Goal: Find specific page/section: Find specific page/section

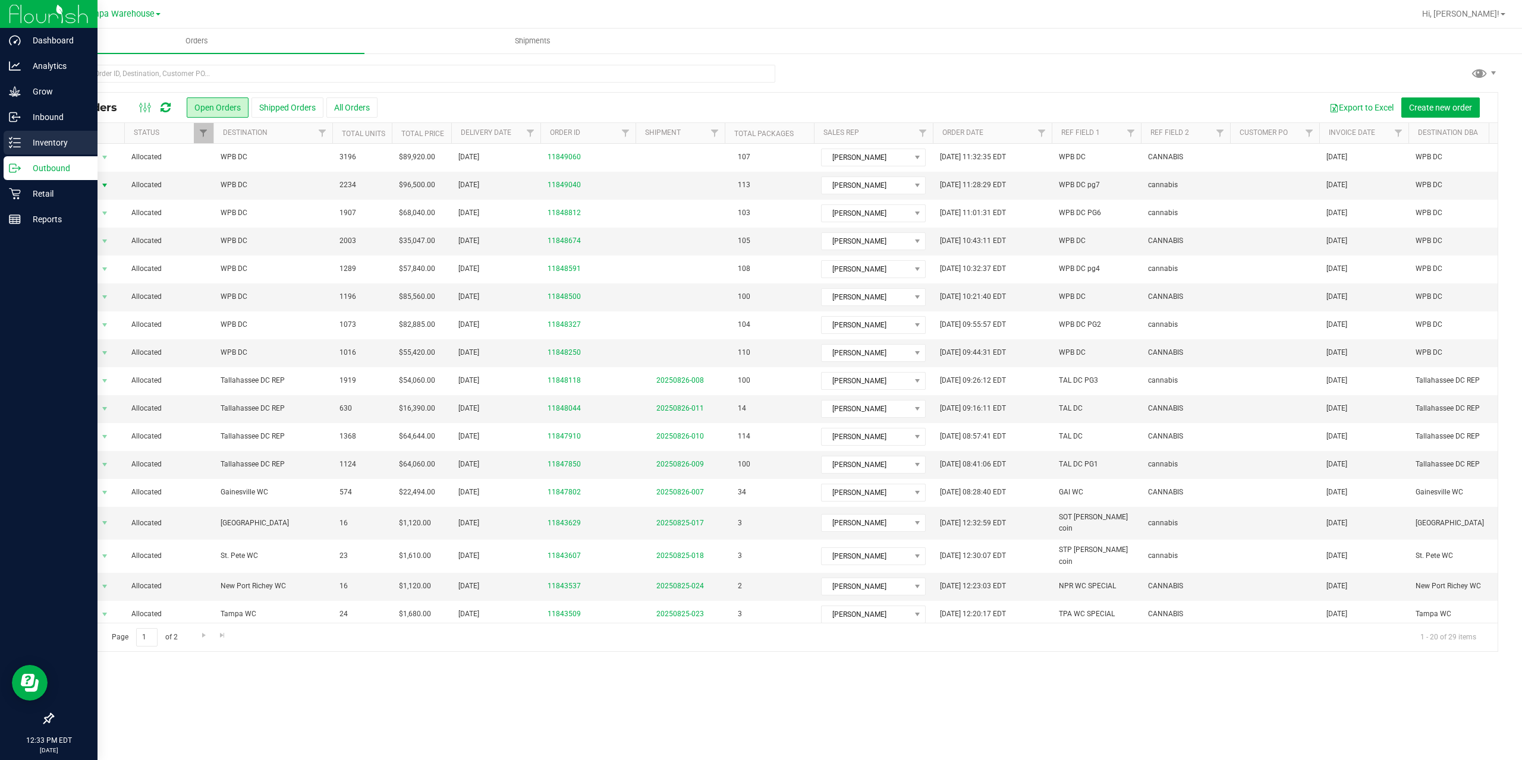
click at [56, 137] on p "Inventory" at bounding box center [56, 143] width 71 height 14
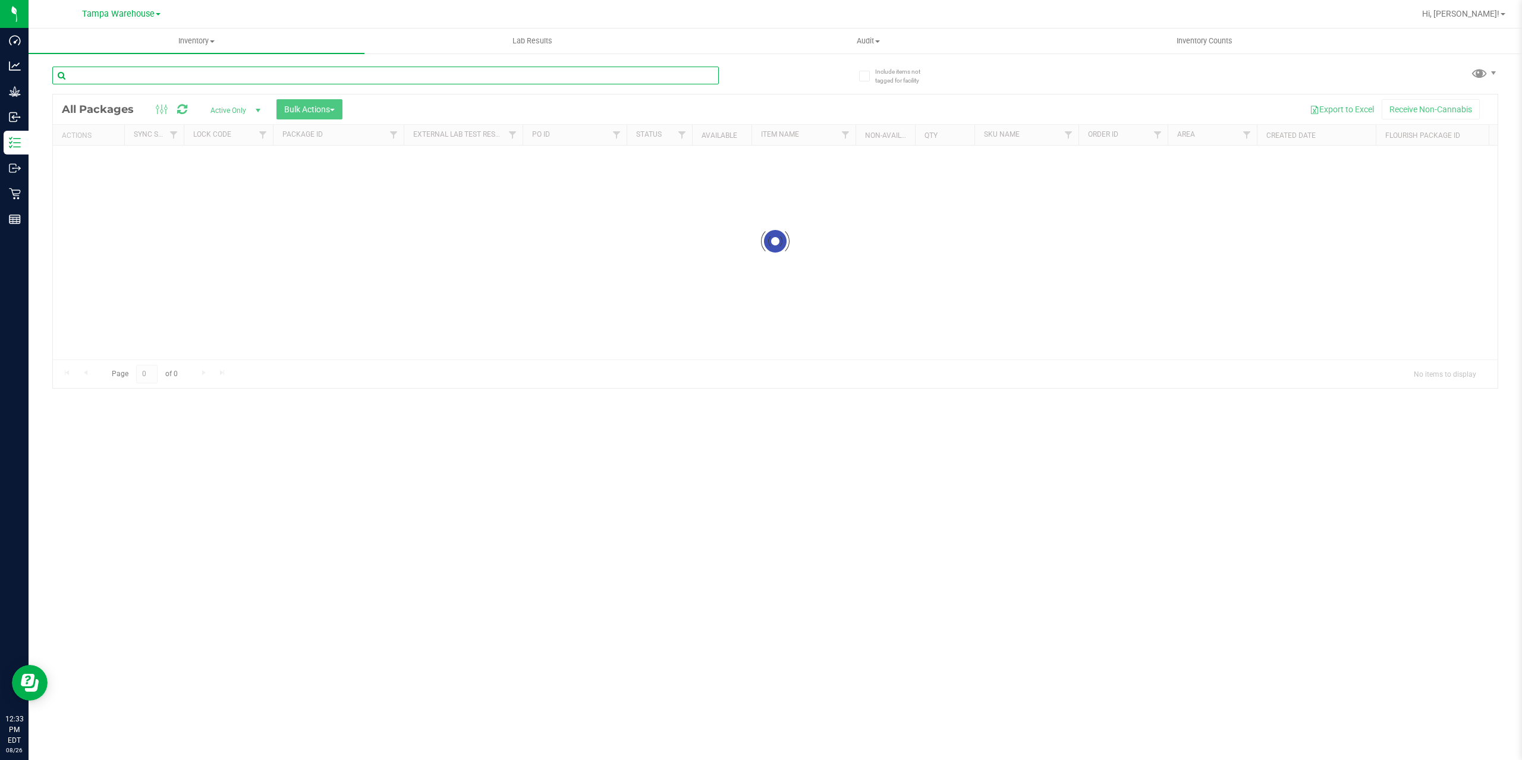
click at [424, 73] on input "text" at bounding box center [385, 76] width 666 height 18
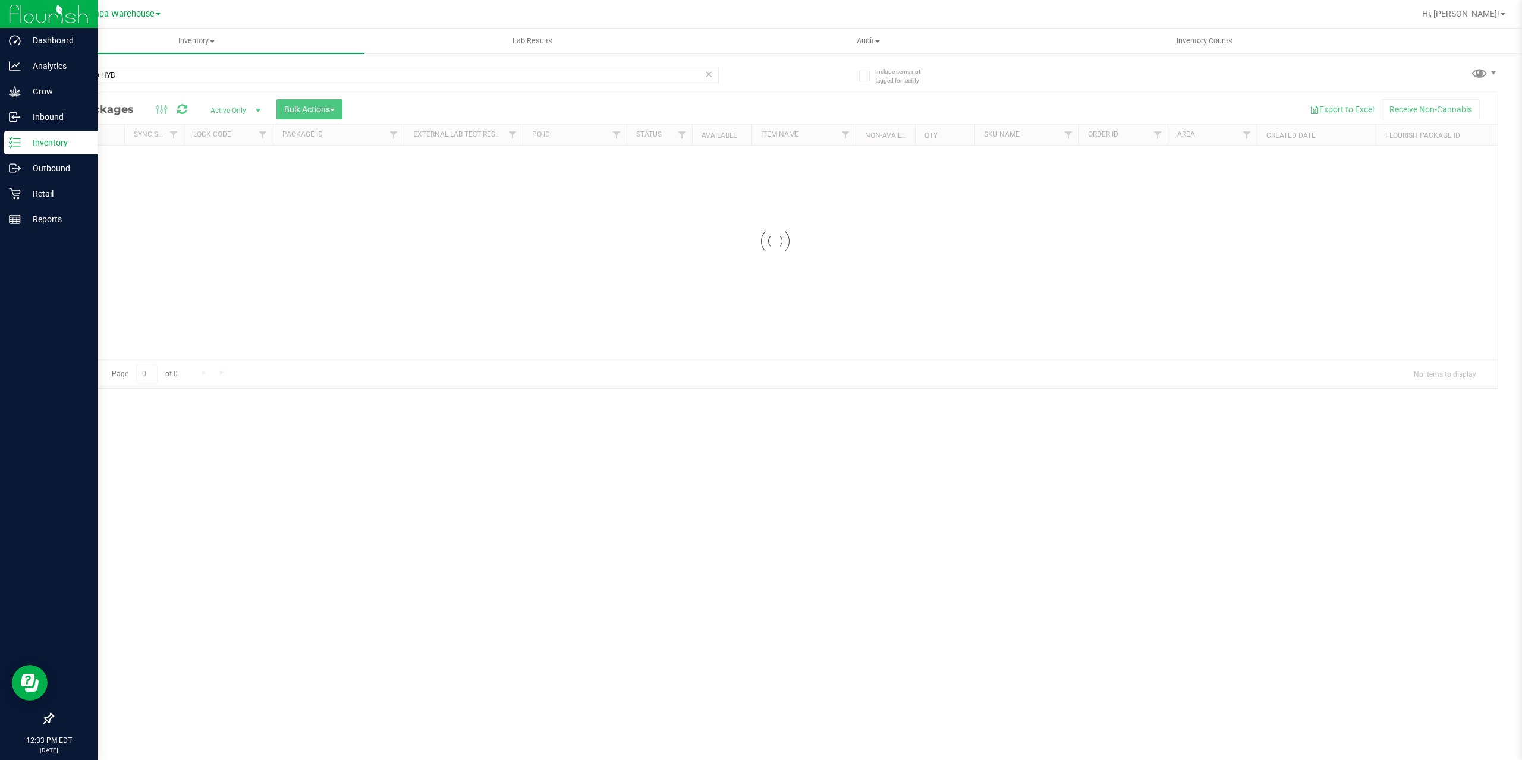
click at [33, 141] on p "Inventory" at bounding box center [56, 143] width 71 height 14
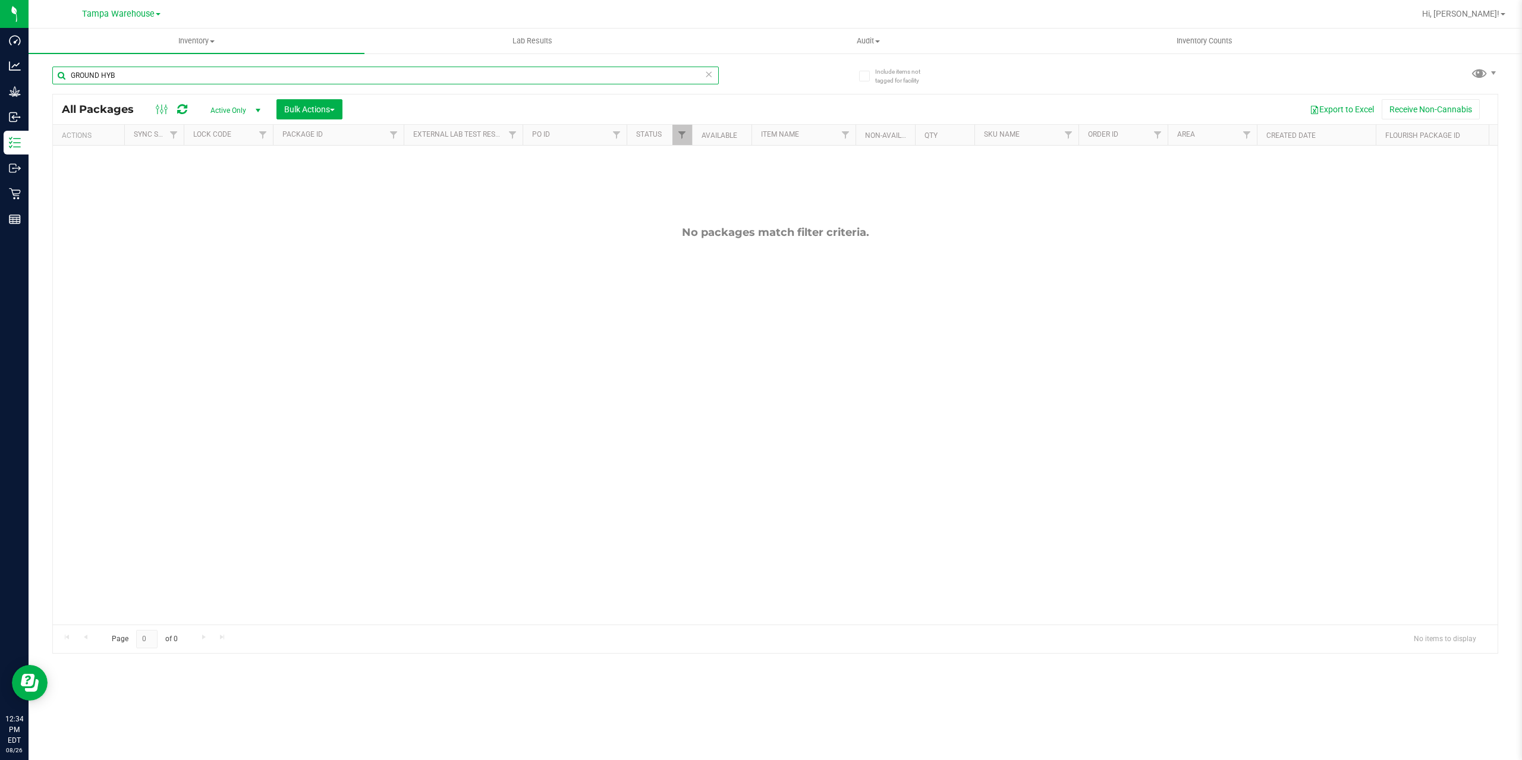
drag, startPoint x: 158, startPoint y: 73, endPoint x: 103, endPoint y: 75, distance: 54.7
click at [103, 75] on input "GROUND HYB" at bounding box center [385, 76] width 666 height 18
type input "GROUND"
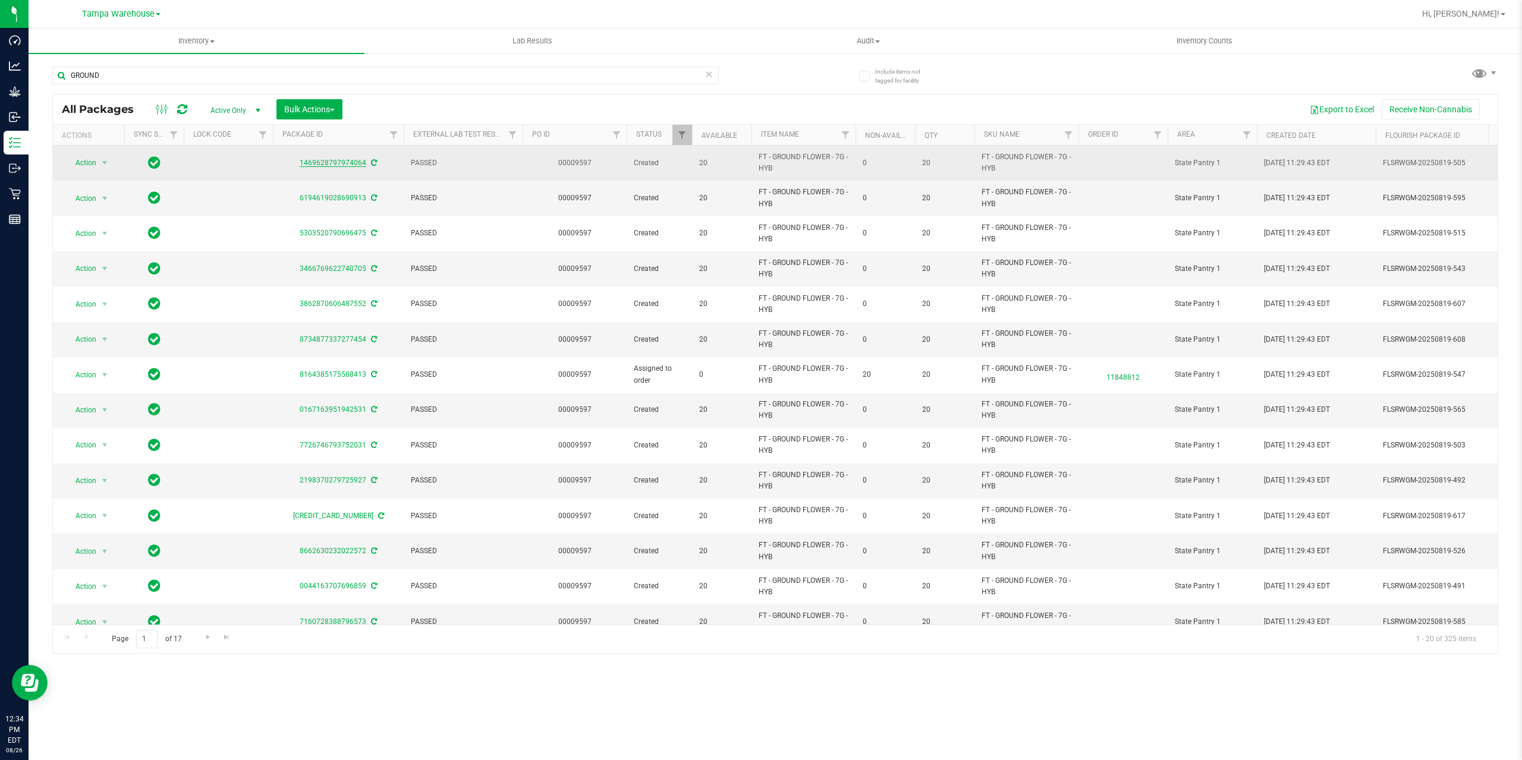
click at [338, 163] on link "1469628797974064" at bounding box center [333, 163] width 67 height 8
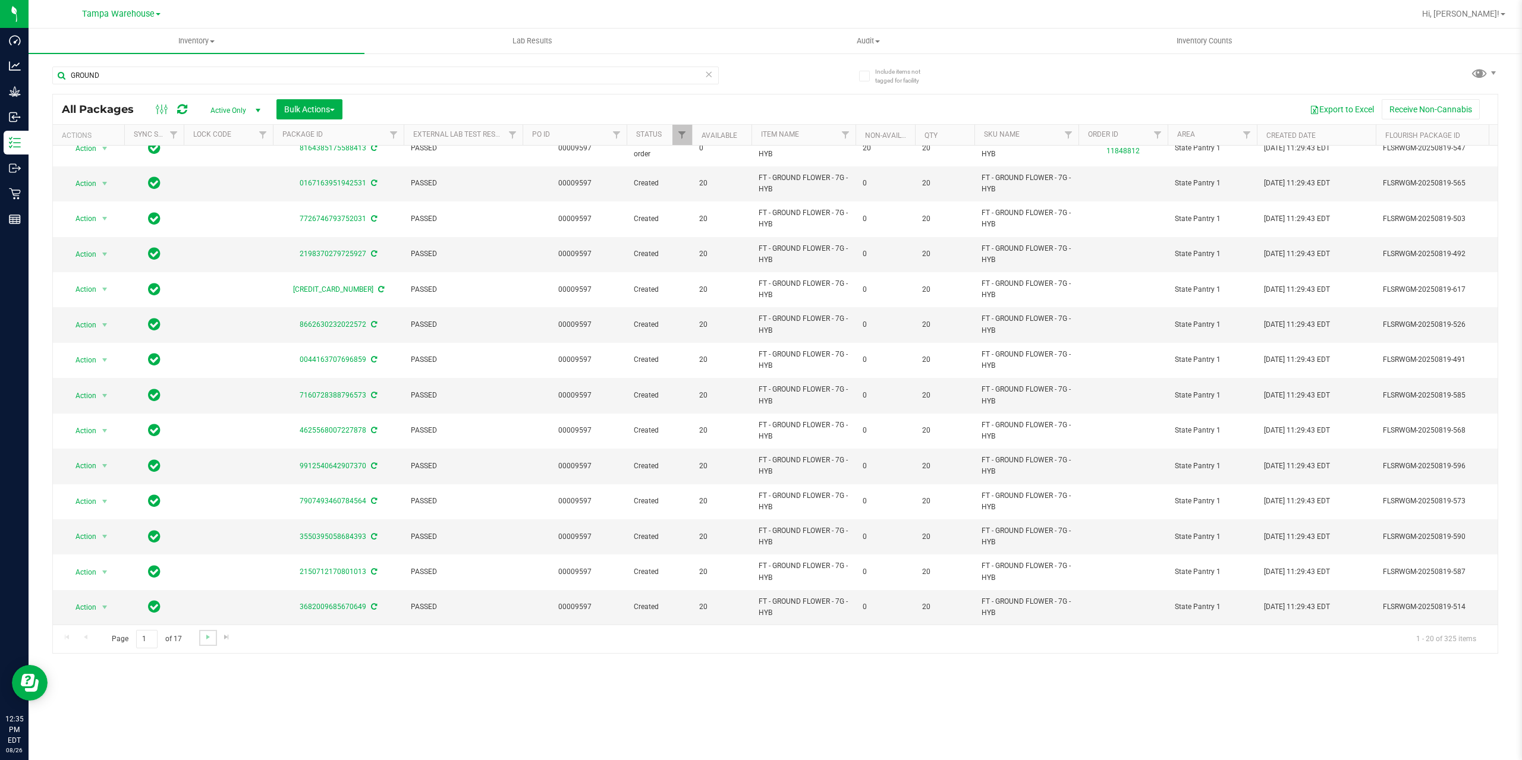
click at [211, 643] on link "Go to the next page" at bounding box center [207, 638] width 17 height 16
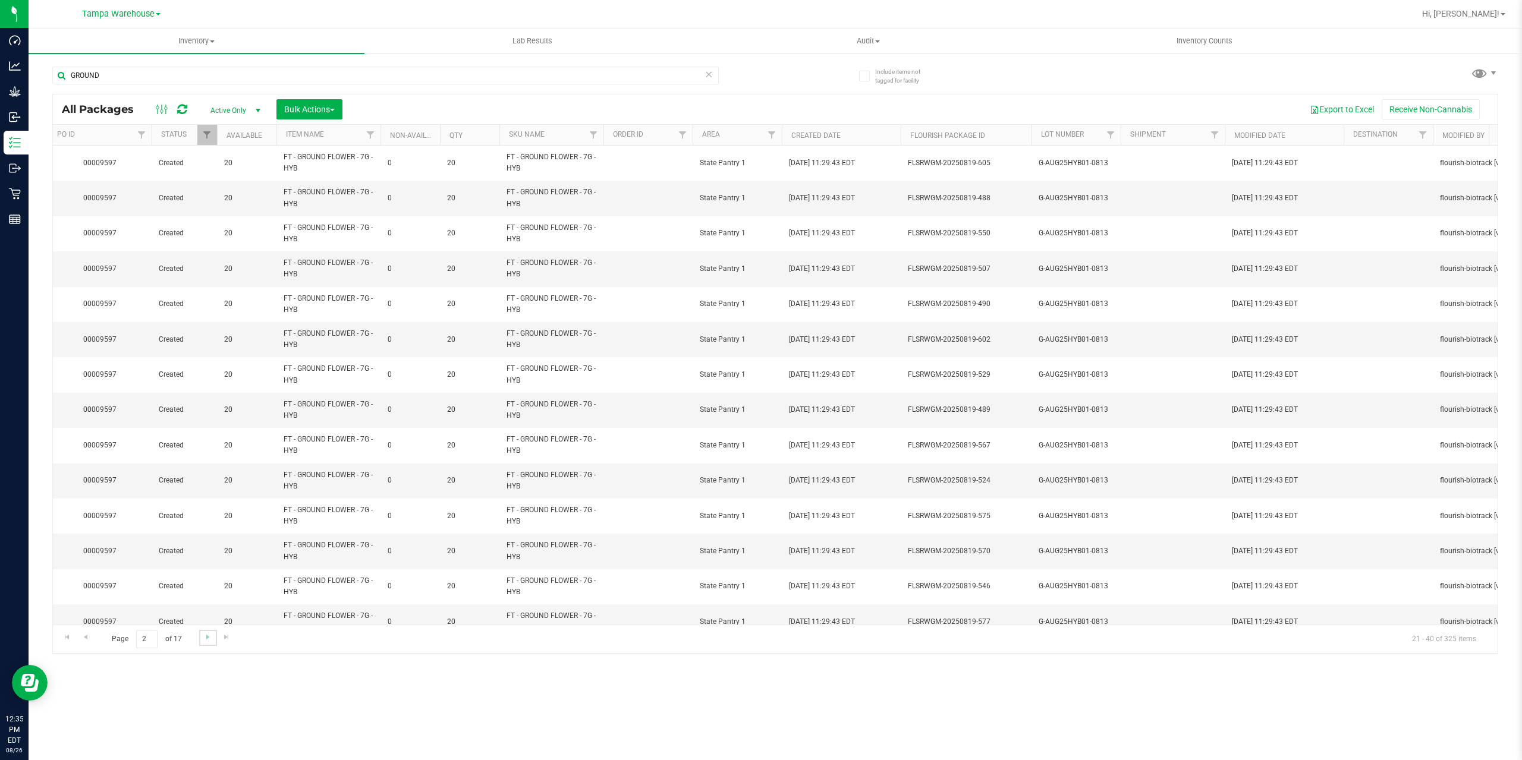
click at [205, 644] on link "Go to the next page" at bounding box center [207, 638] width 17 height 16
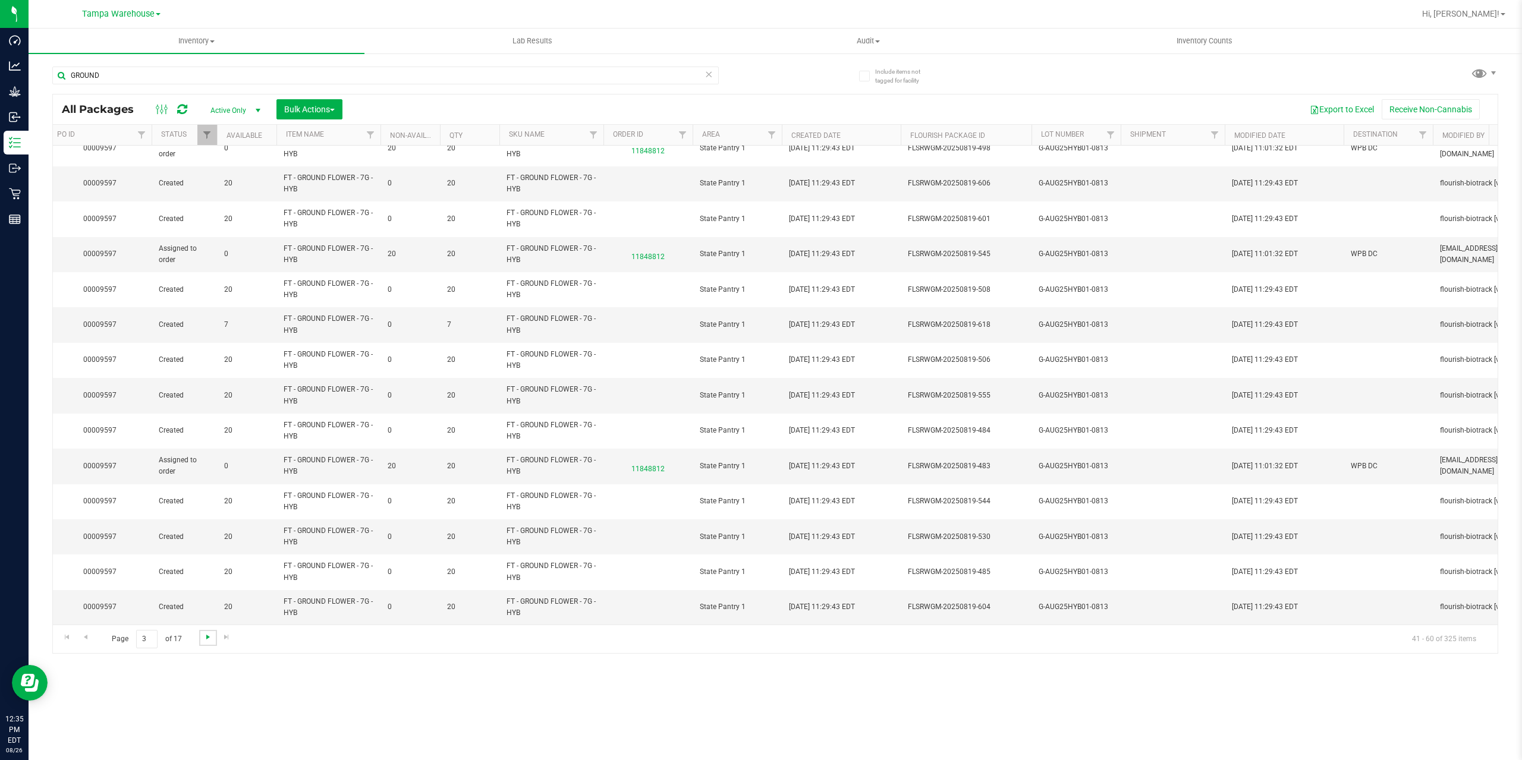
click at [203, 641] on span "Go to the next page" at bounding box center [208, 637] width 10 height 10
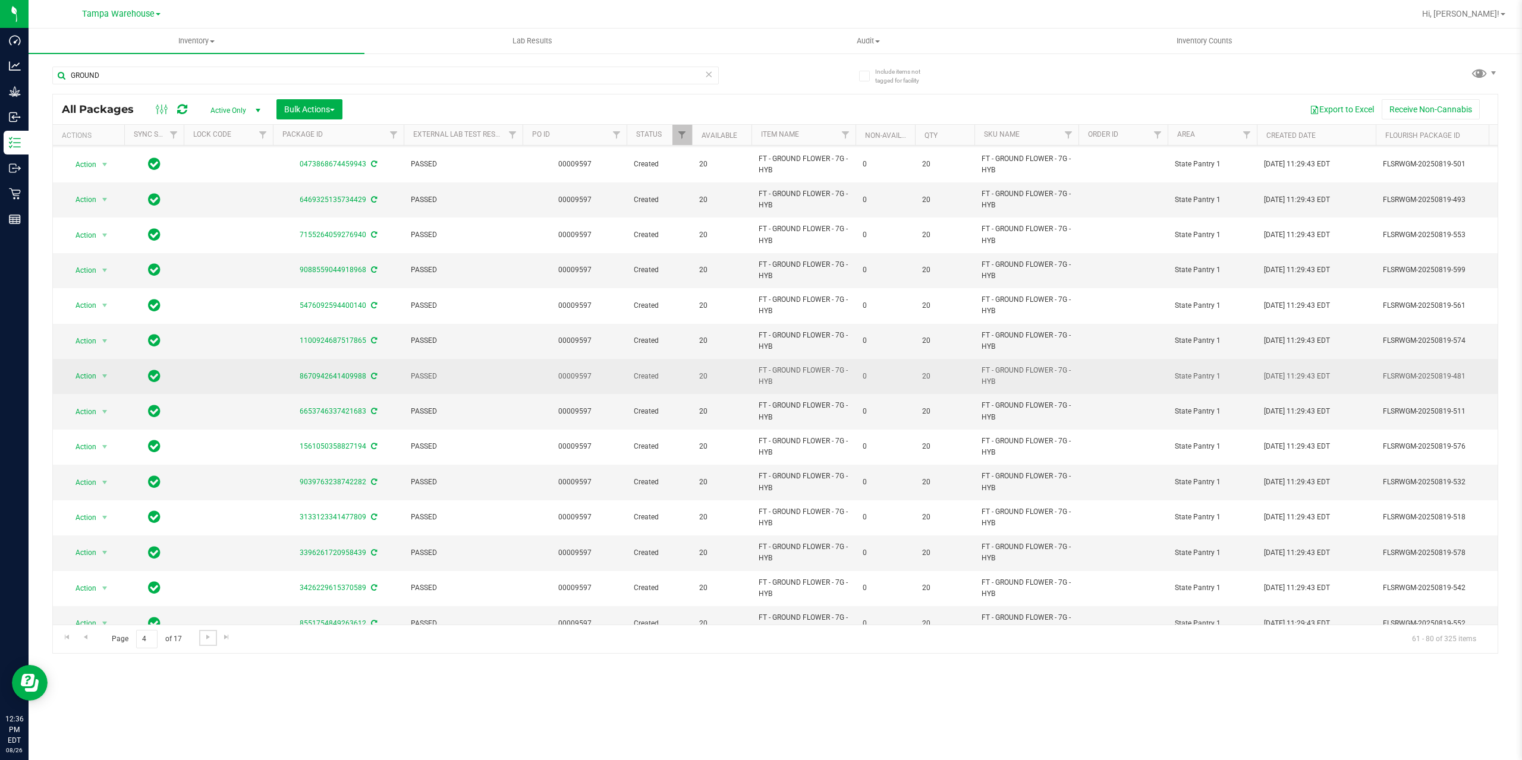
scroll to position [235, 0]
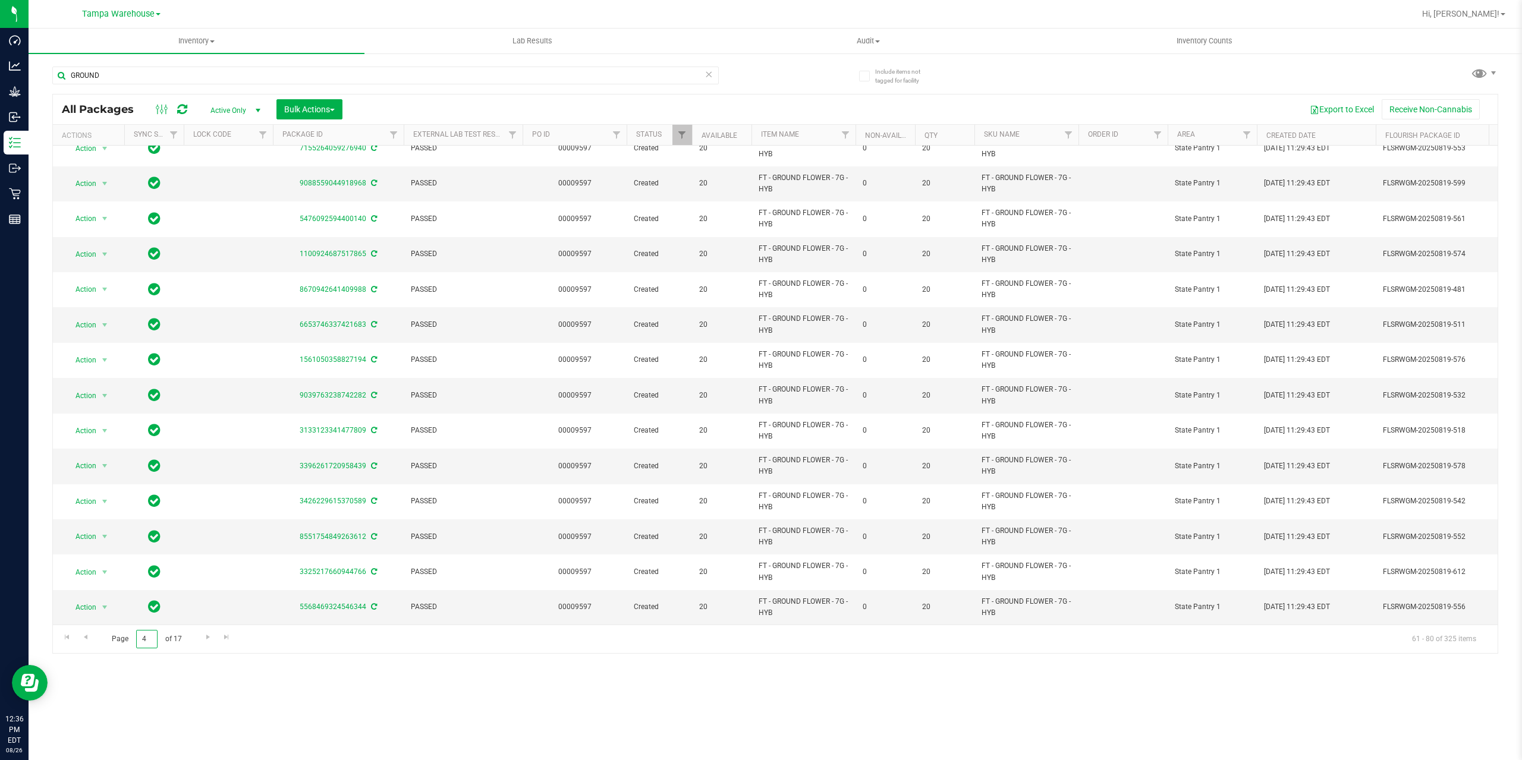
click at [140, 640] on input "4" at bounding box center [146, 639] width 21 height 18
type input "17"
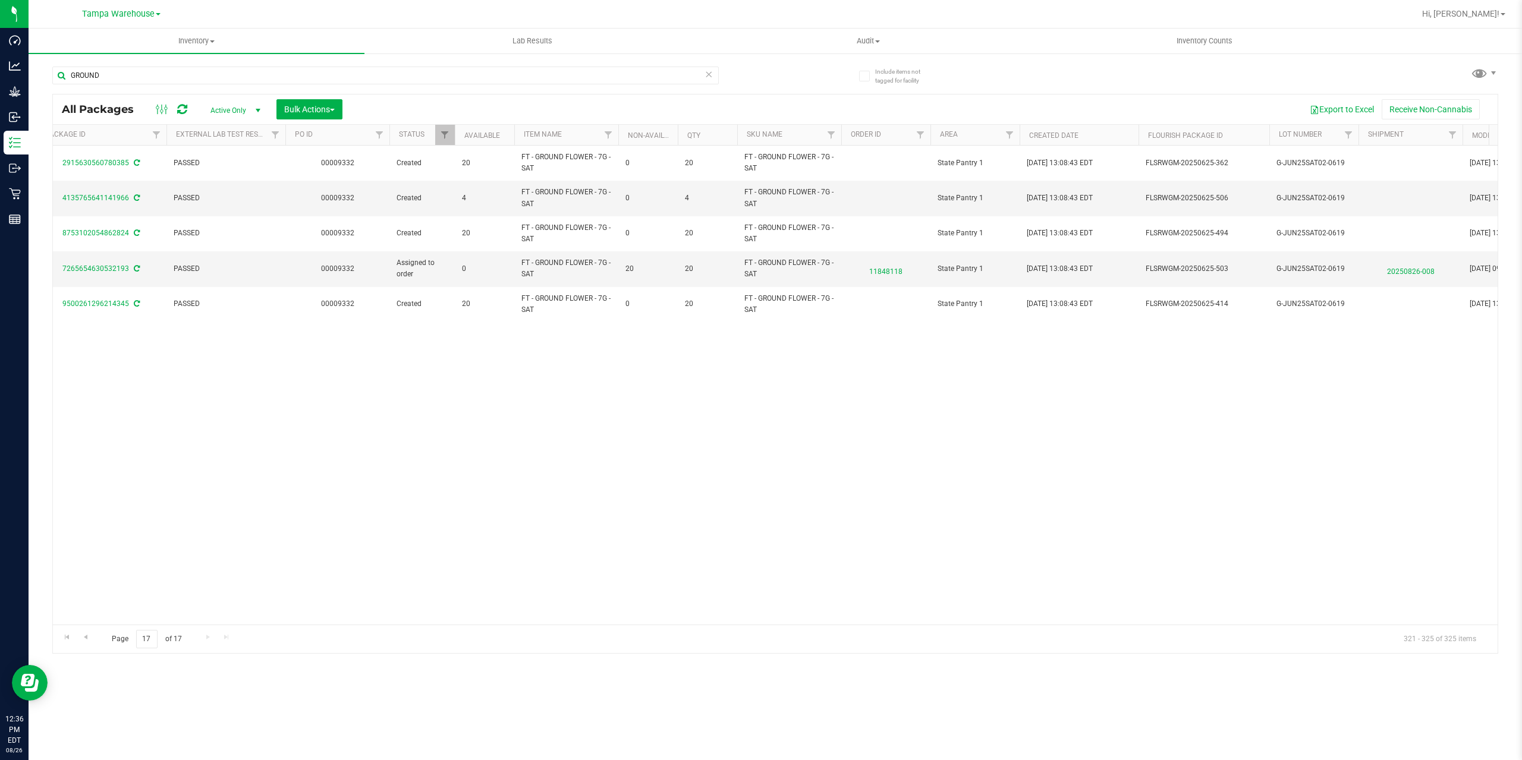
scroll to position [0, 235]
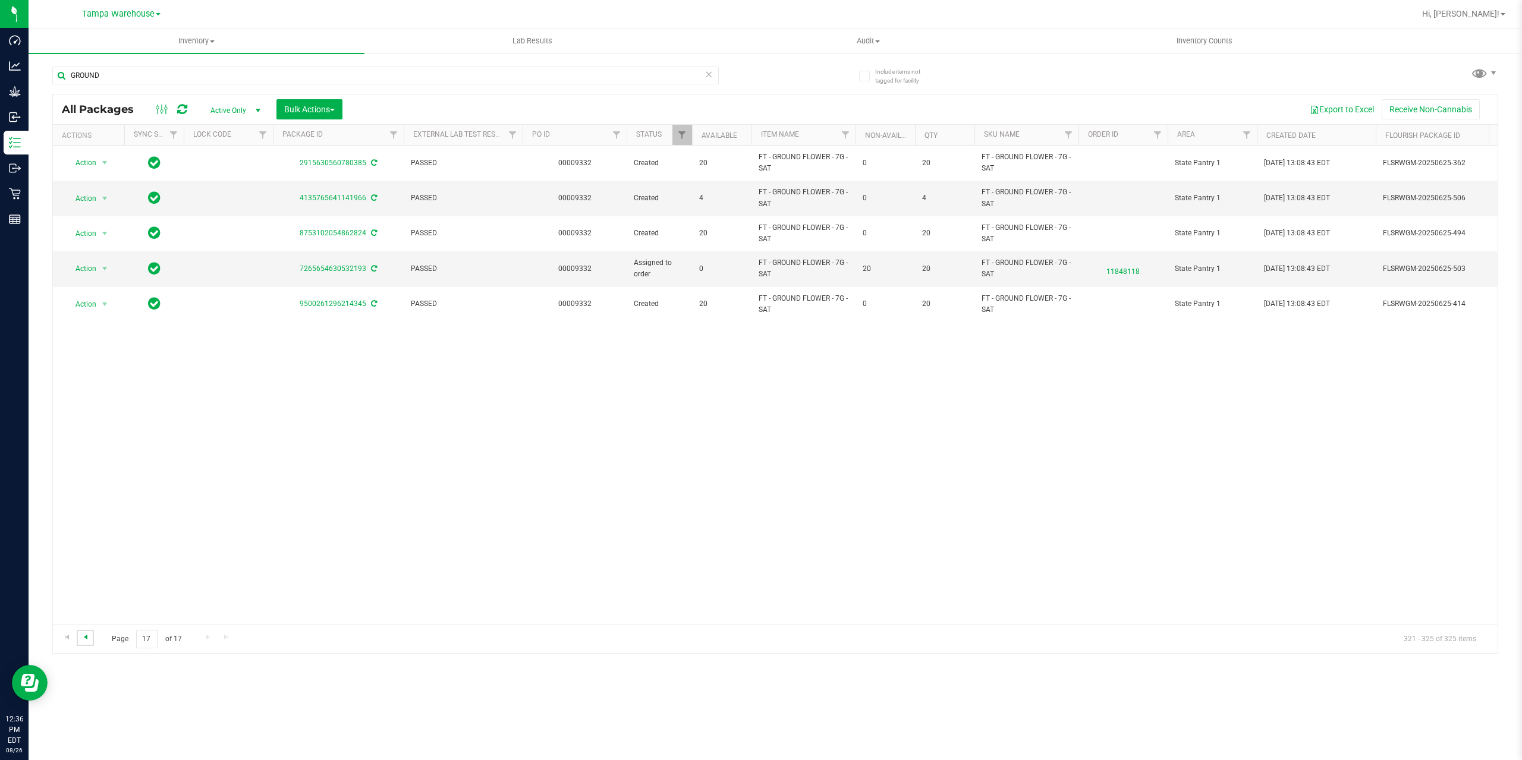
click at [84, 639] on span "Go to the previous page" at bounding box center [86, 637] width 10 height 10
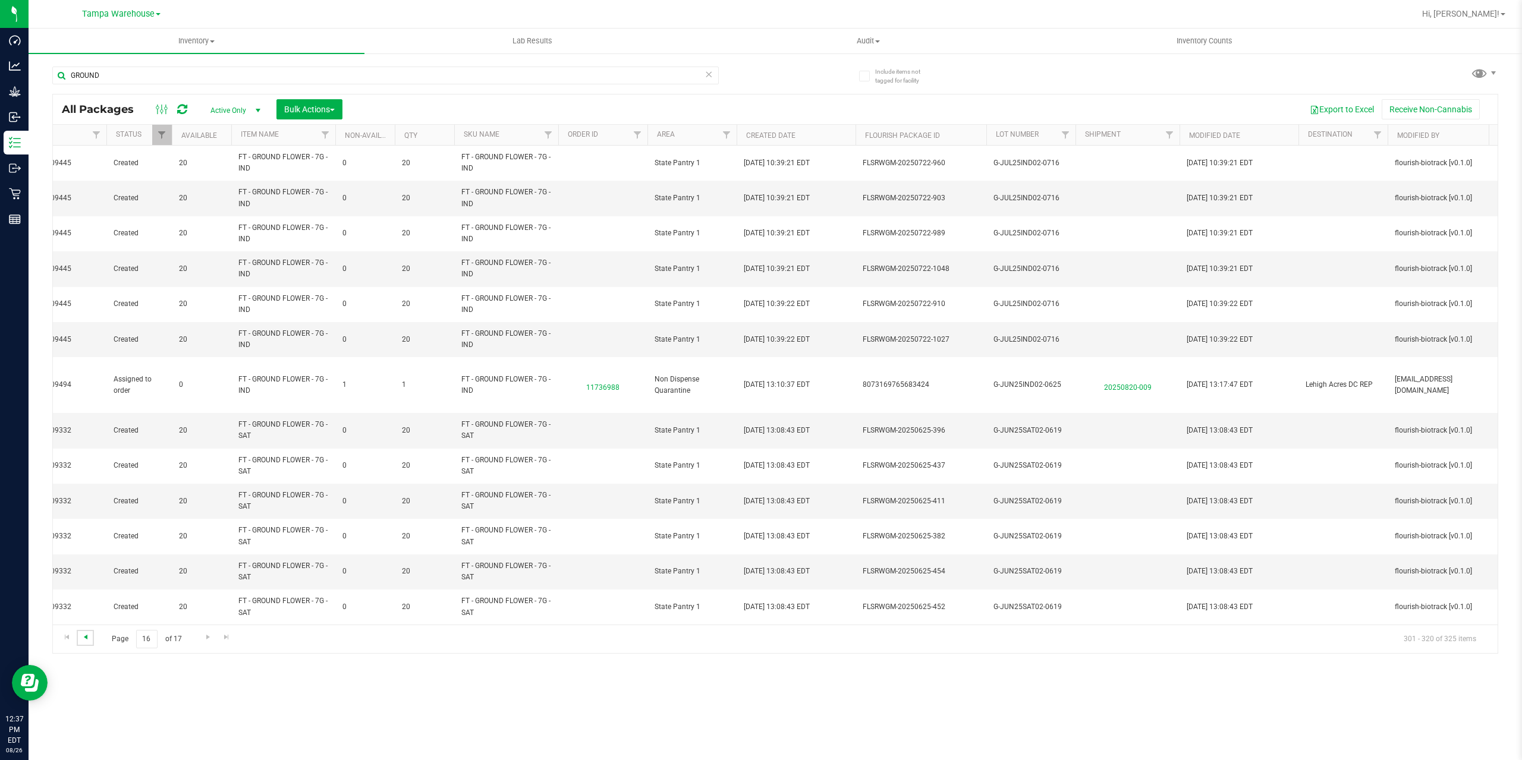
click at [89, 637] on span "Go to the previous page" at bounding box center [86, 637] width 10 height 10
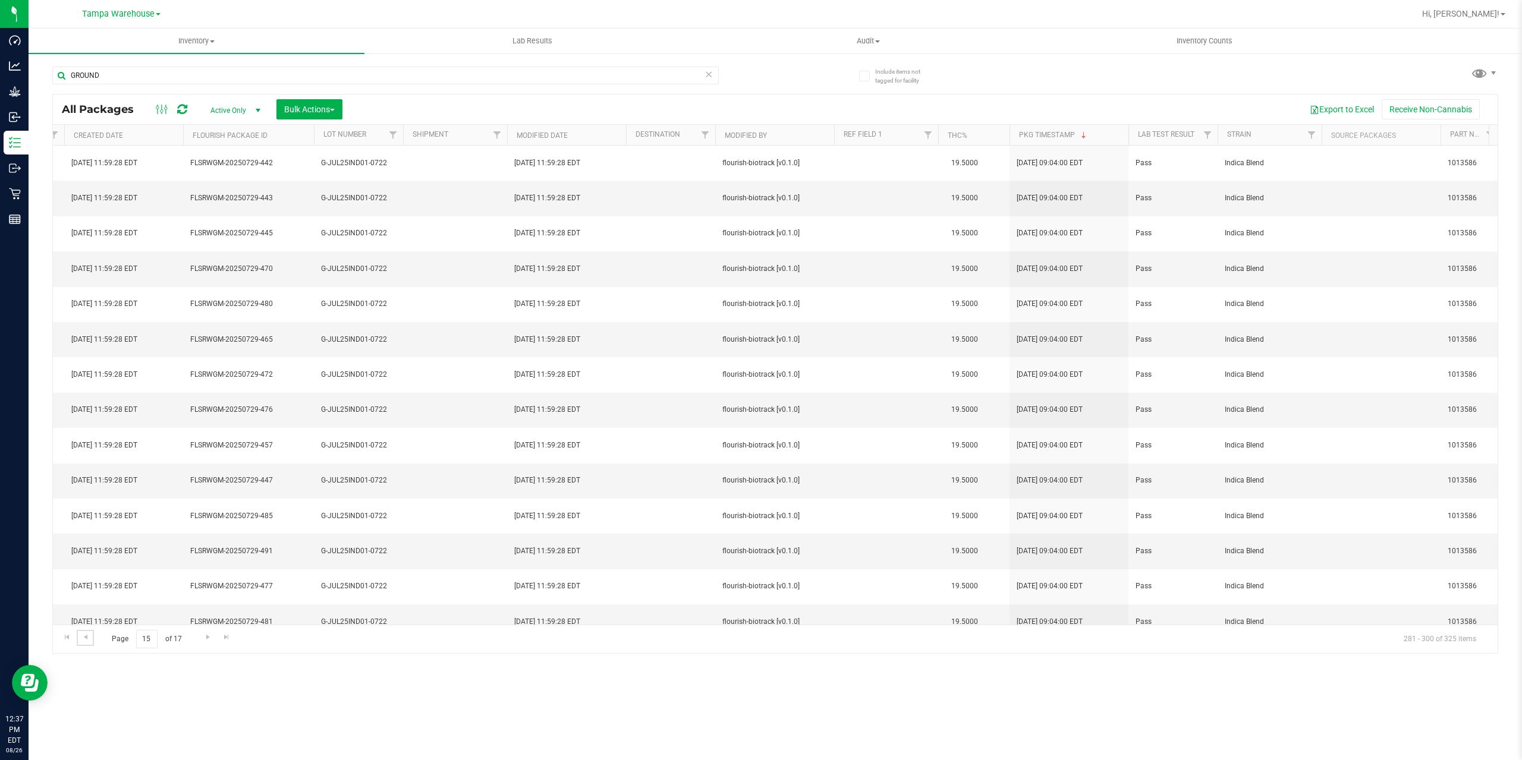
scroll to position [0, 1083]
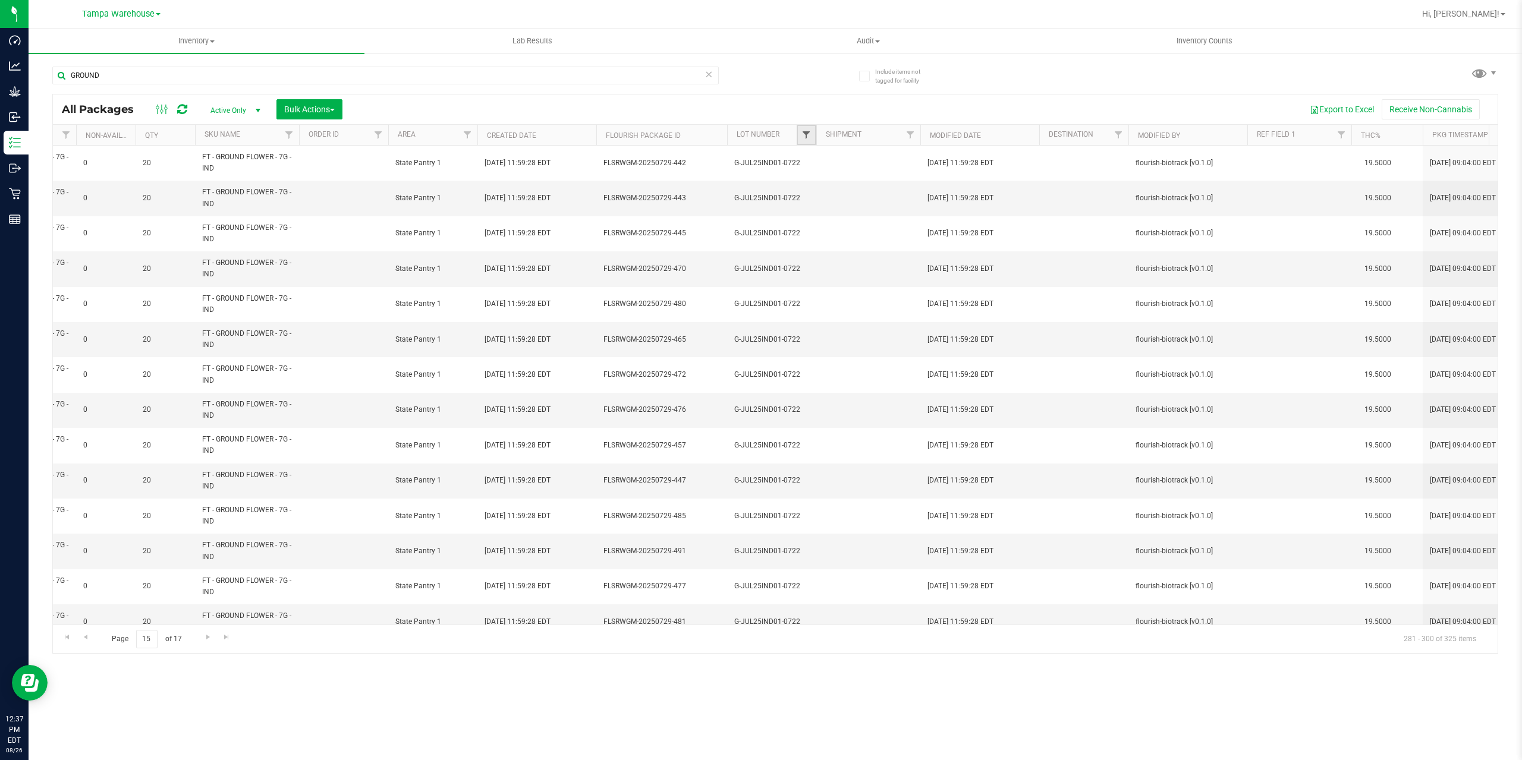
click at [808, 132] on span "Filter" at bounding box center [806, 135] width 10 height 10
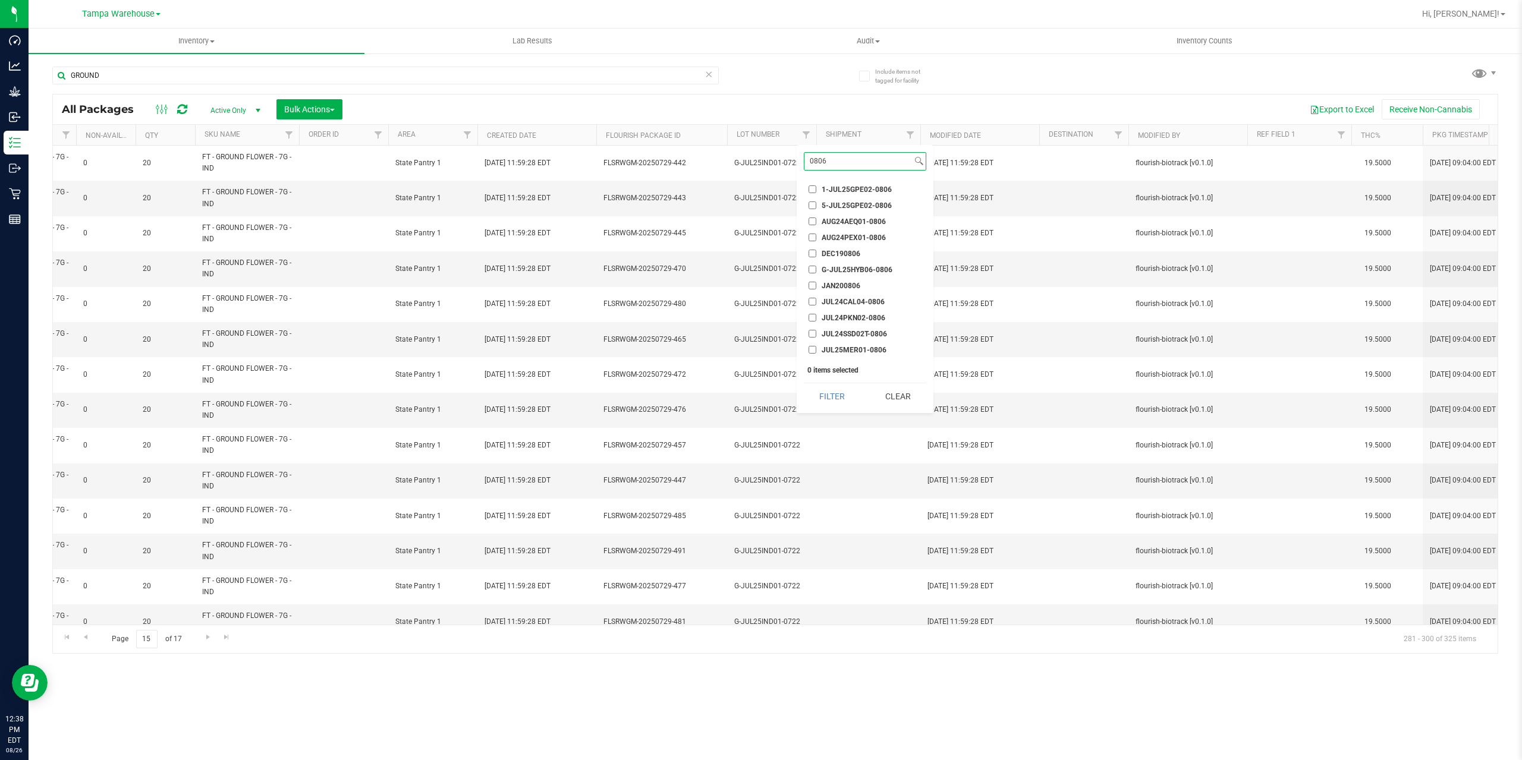
type input "0806"
click at [811, 189] on input "1-JUL25GPE02-0806" at bounding box center [812, 189] width 8 height 8
click at [843, 401] on button "Filter" at bounding box center [832, 396] width 57 height 26
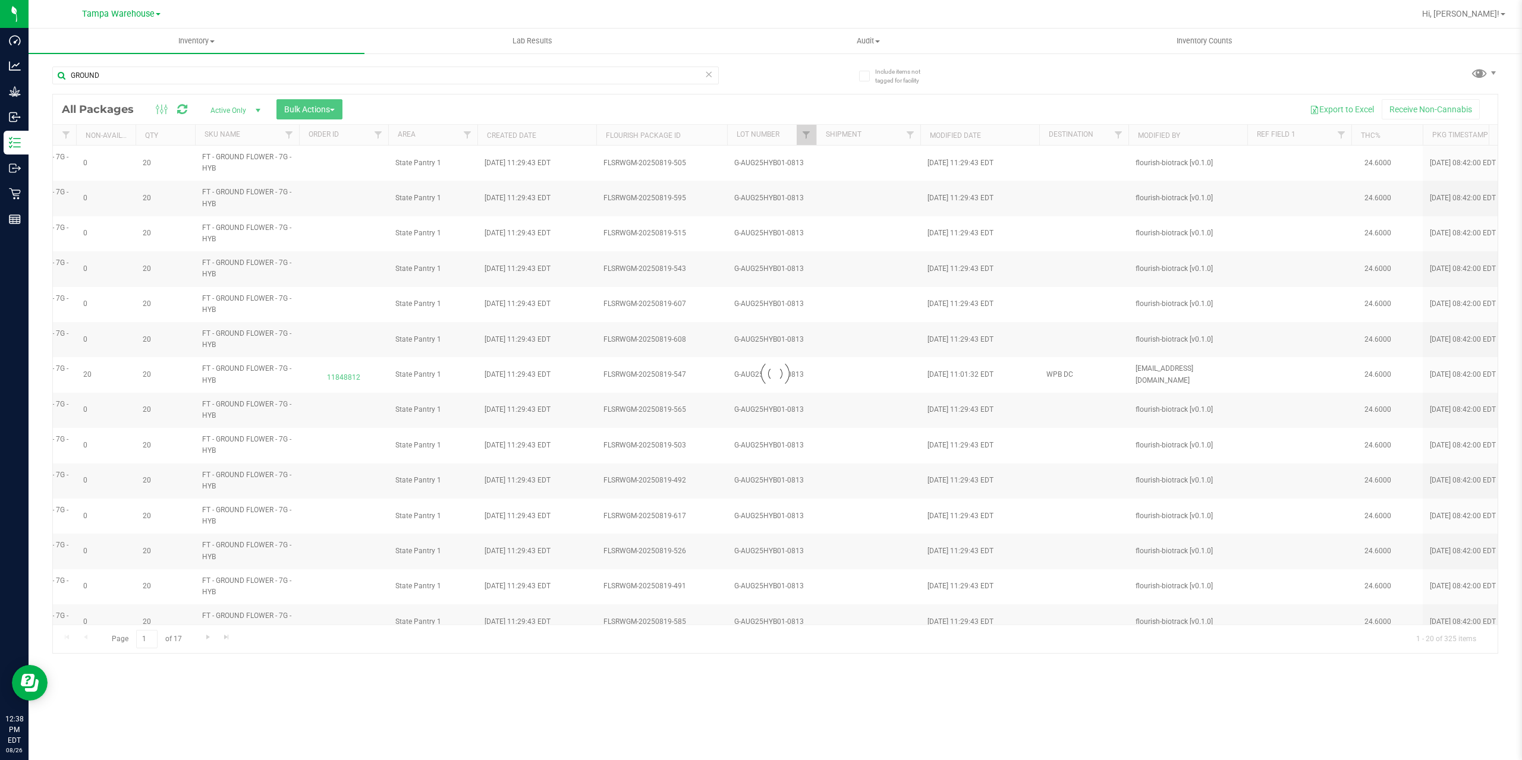
checkbox input "true"
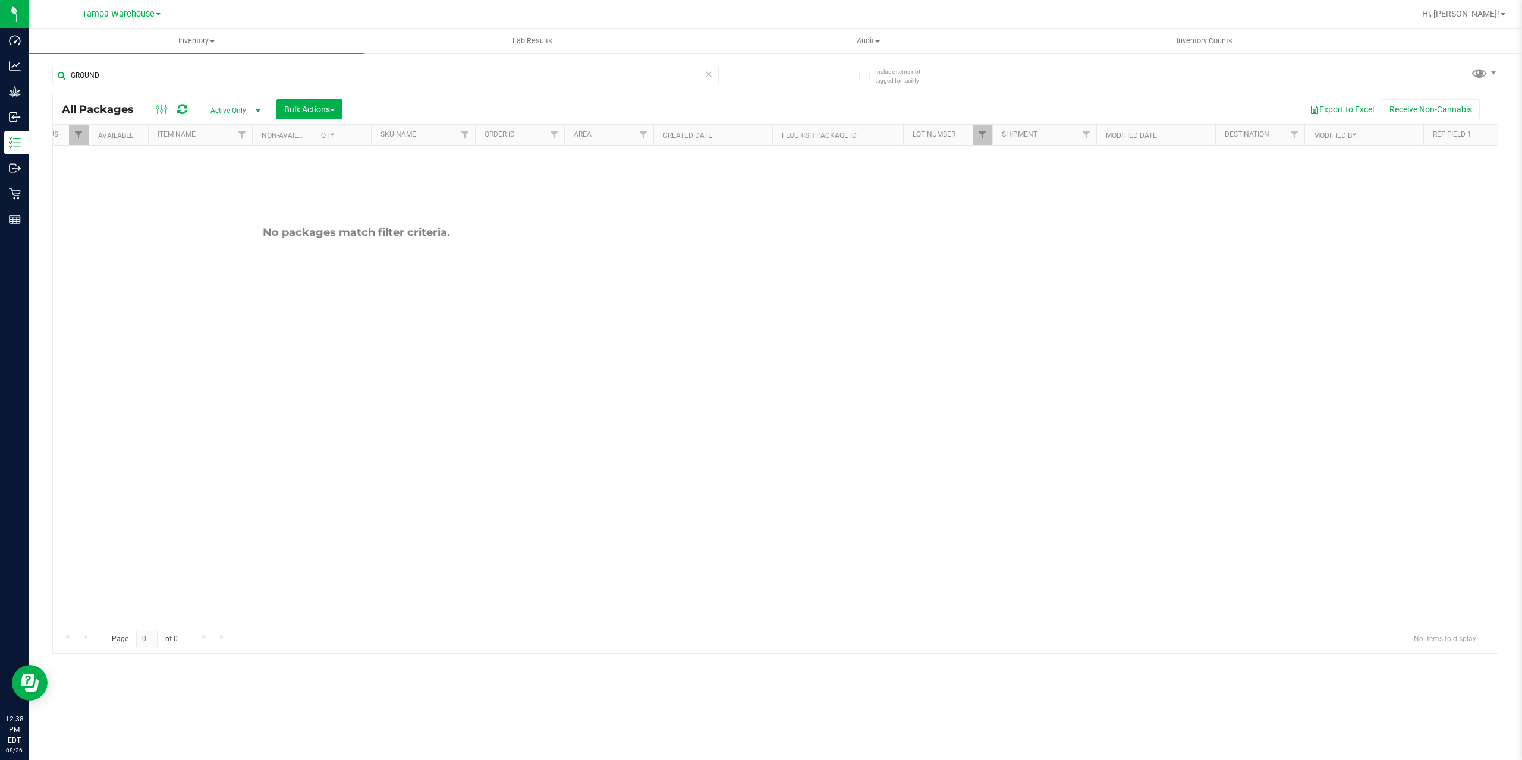
scroll to position [0, 261]
click at [926, 130] on span "Filter" at bounding box center [927, 135] width 10 height 10
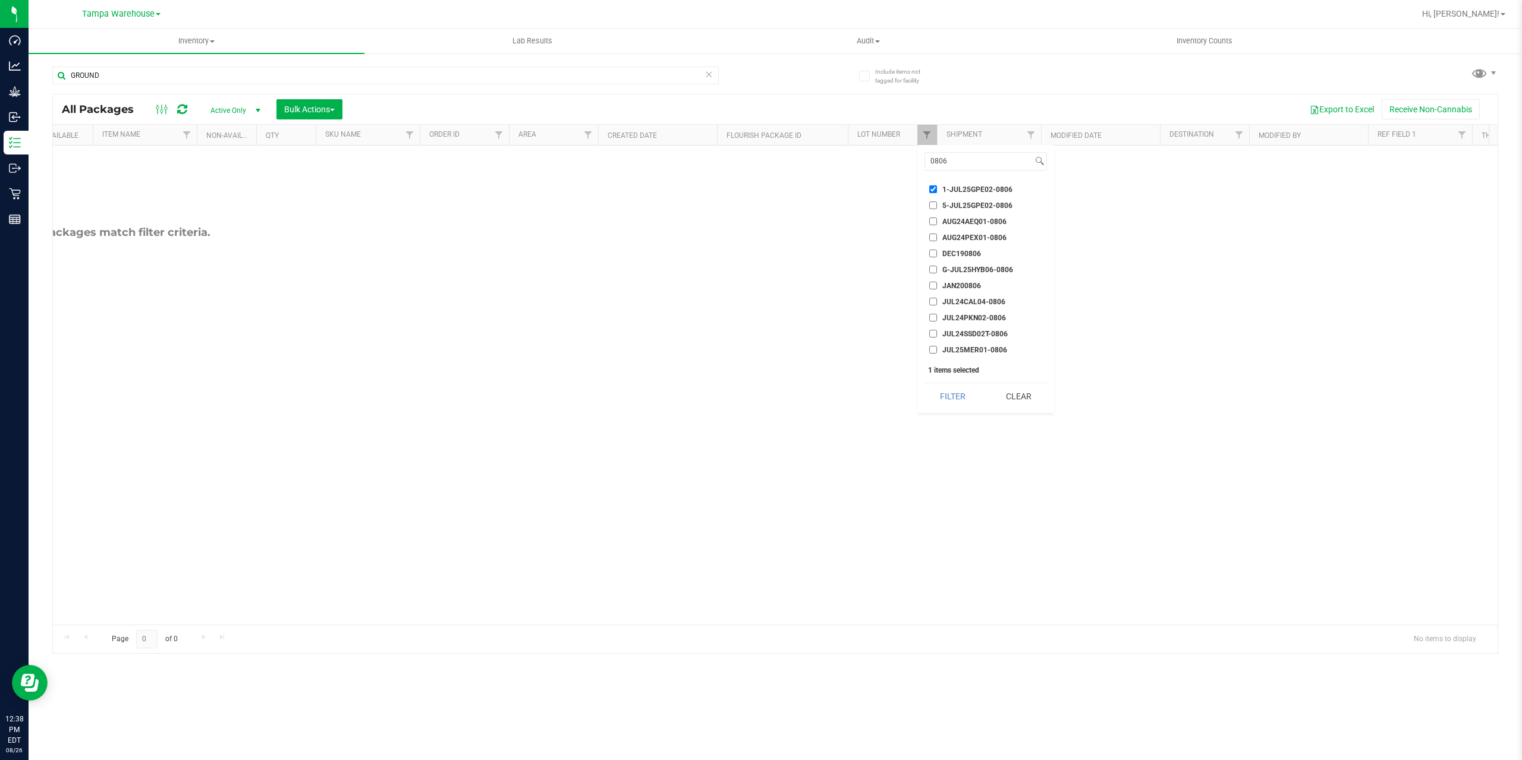
click at [933, 205] on input "5-JUL25GPE02-0806" at bounding box center [933, 205] width 8 height 8
click at [930, 205] on input "5-JUL25GPE02-0806" at bounding box center [933, 205] width 8 height 8
checkbox input "false"
click at [934, 187] on input "1-JUL25GPE02-0806" at bounding box center [933, 189] width 8 height 8
checkbox input "false"
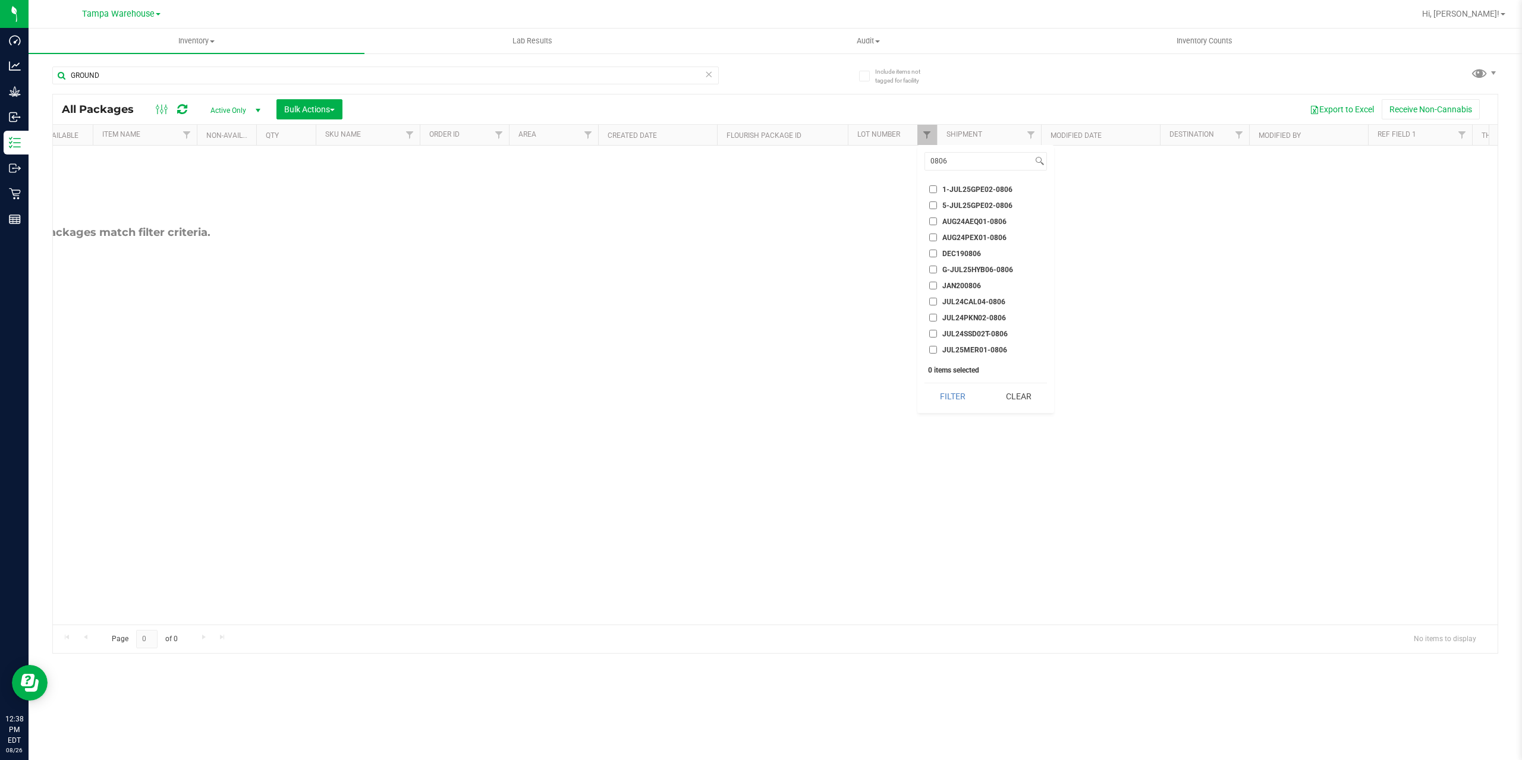
click at [977, 269] on span "G-JUL25HYB06-0806" at bounding box center [977, 269] width 71 height 7
click at [937, 269] on input "G-JUL25HYB06-0806" at bounding box center [933, 270] width 8 height 8
click at [953, 397] on button "Filter" at bounding box center [952, 396] width 57 height 26
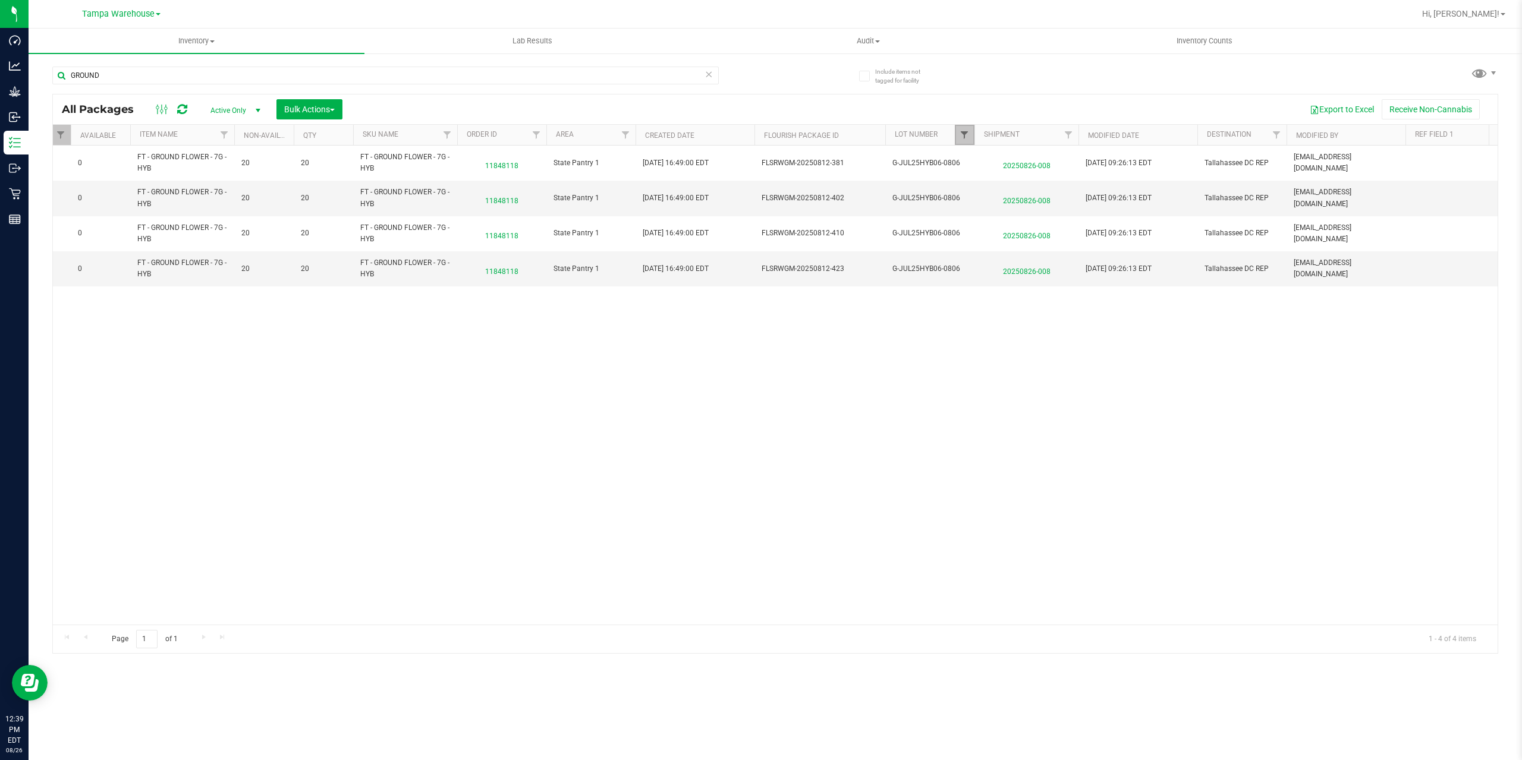
click at [963, 131] on span "Filter" at bounding box center [964, 135] width 10 height 10
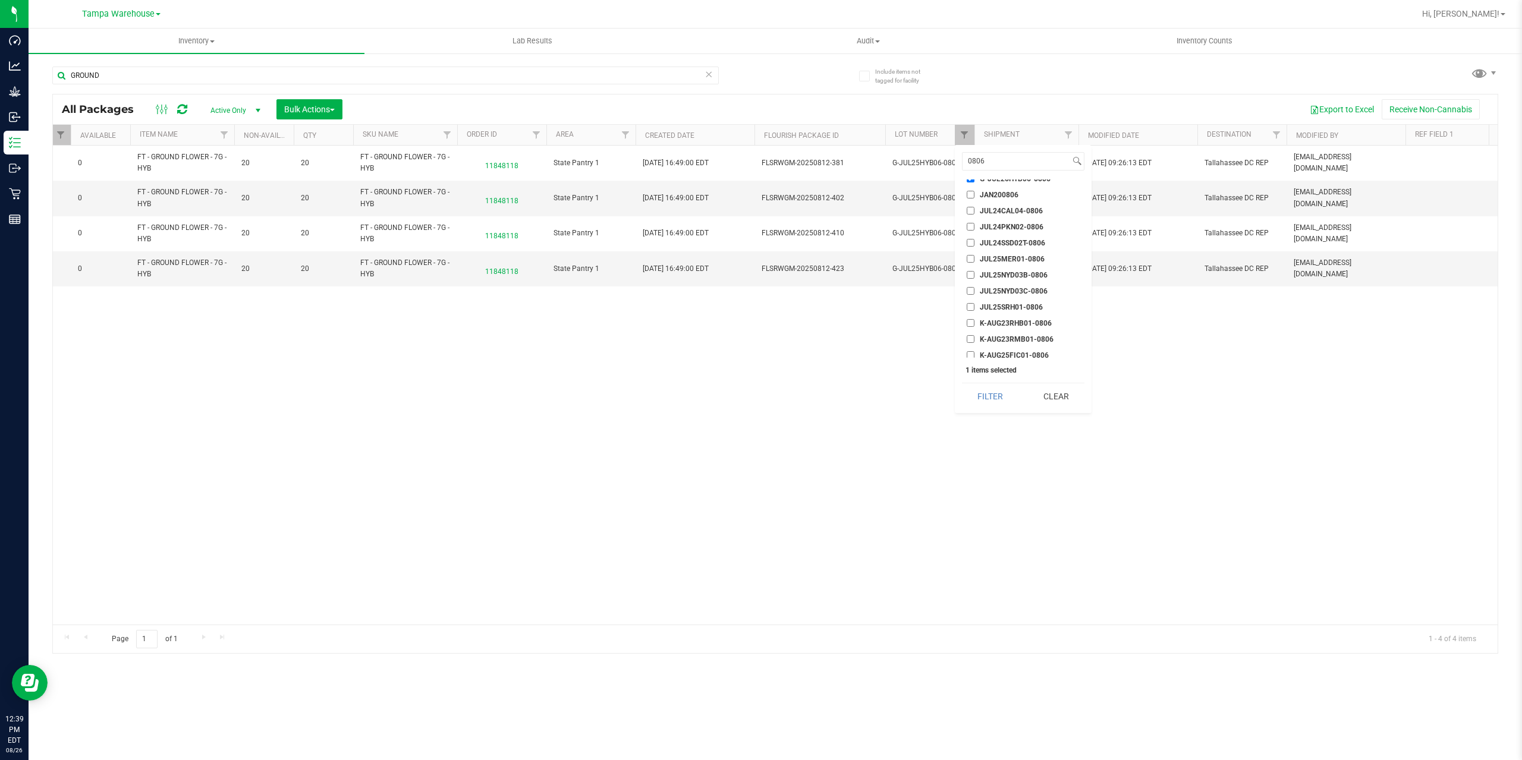
click at [1200, 390] on div "Action Action Edit attributes Global inventory Locate package Package audit log…" at bounding box center [775, 385] width 1444 height 479
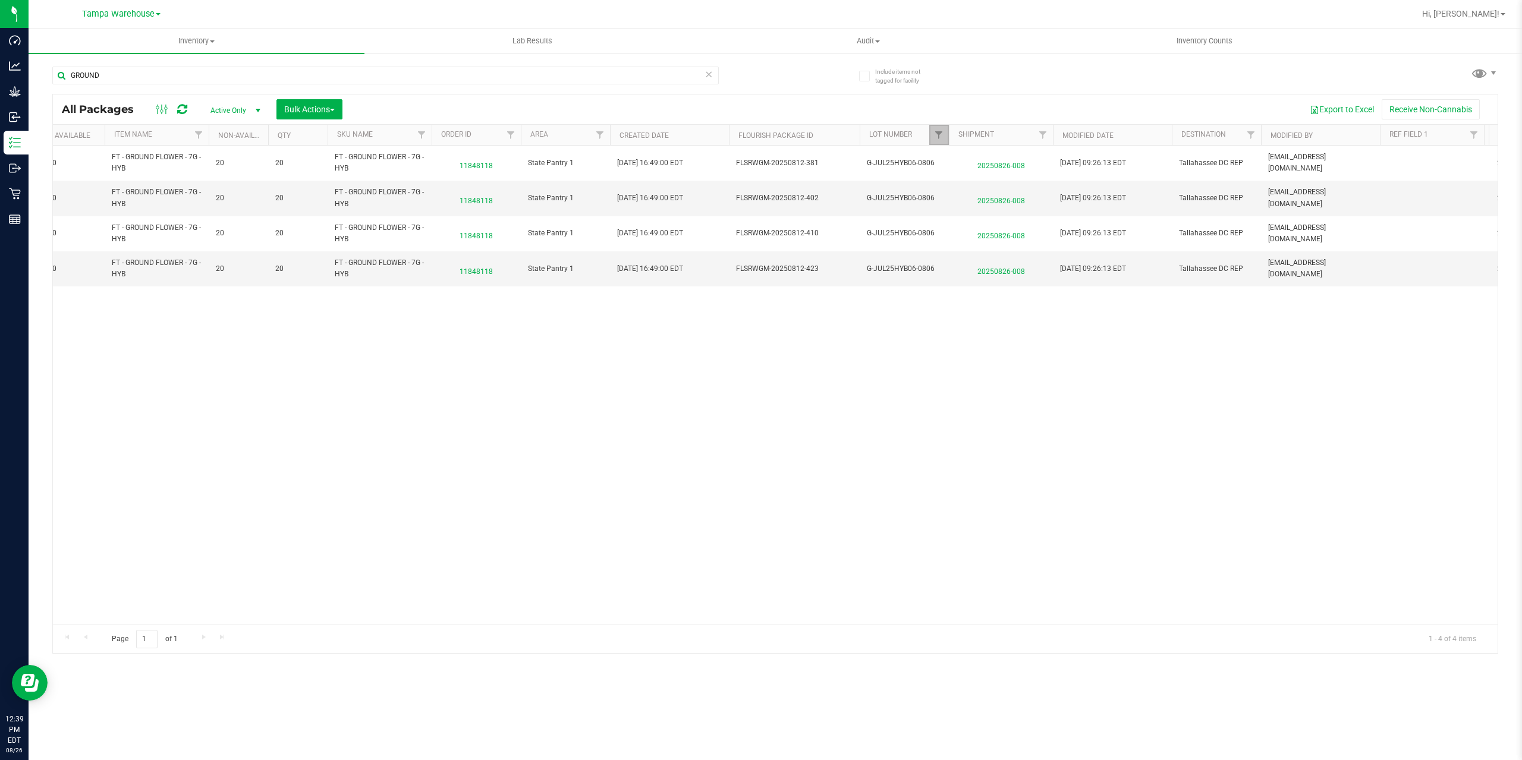
click at [933, 129] on link "Filter" at bounding box center [939, 135] width 20 height 20
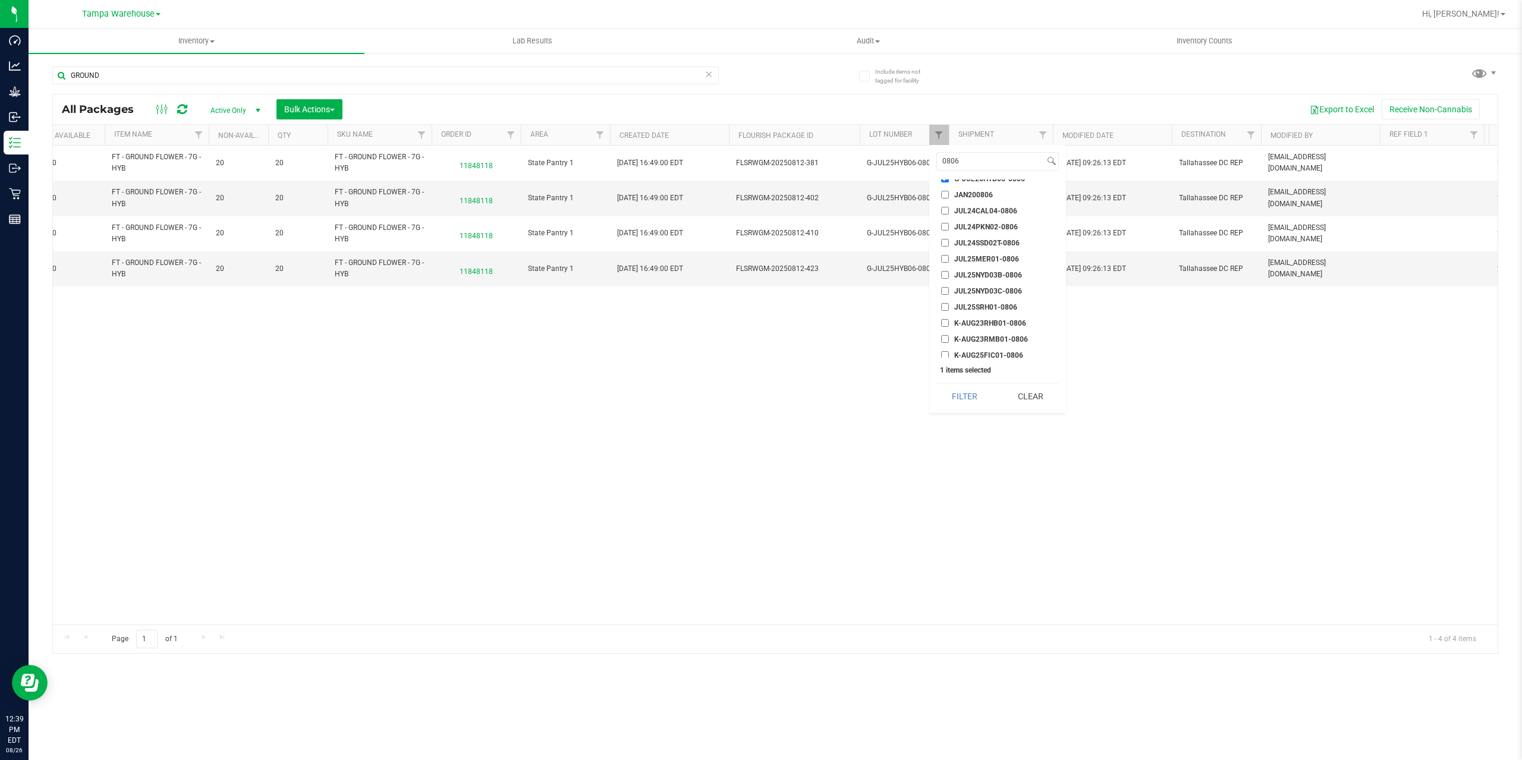
click at [944, 182] on input "G-JUL25HYB06-0806" at bounding box center [945, 179] width 8 height 8
checkbox input "false"
click at [1025, 399] on button "Clear" at bounding box center [1029, 396] width 57 height 26
click at [1035, 399] on button "Clear" at bounding box center [1029, 396] width 57 height 26
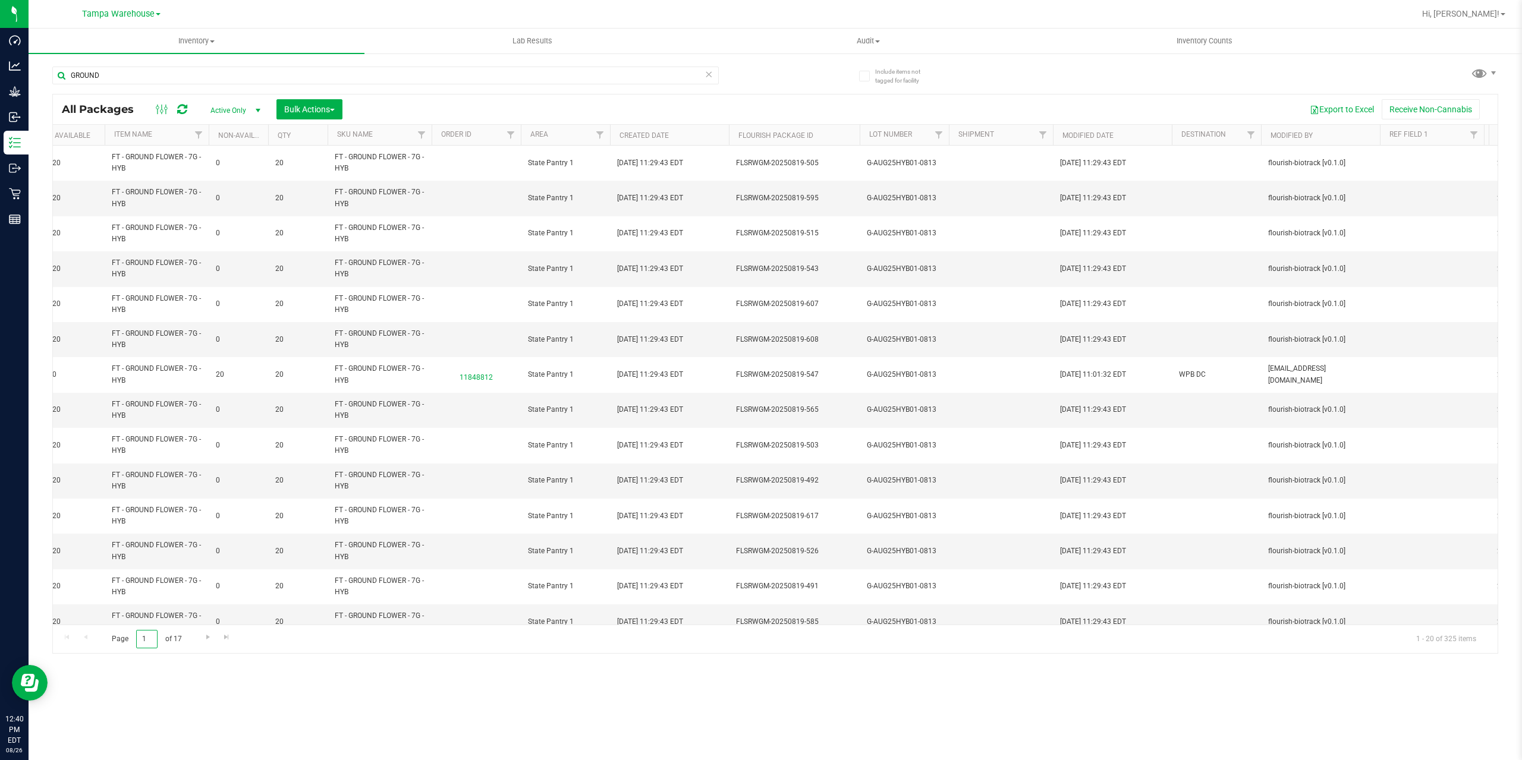
click at [149, 645] on input "1" at bounding box center [146, 639] width 21 height 18
type input "15"
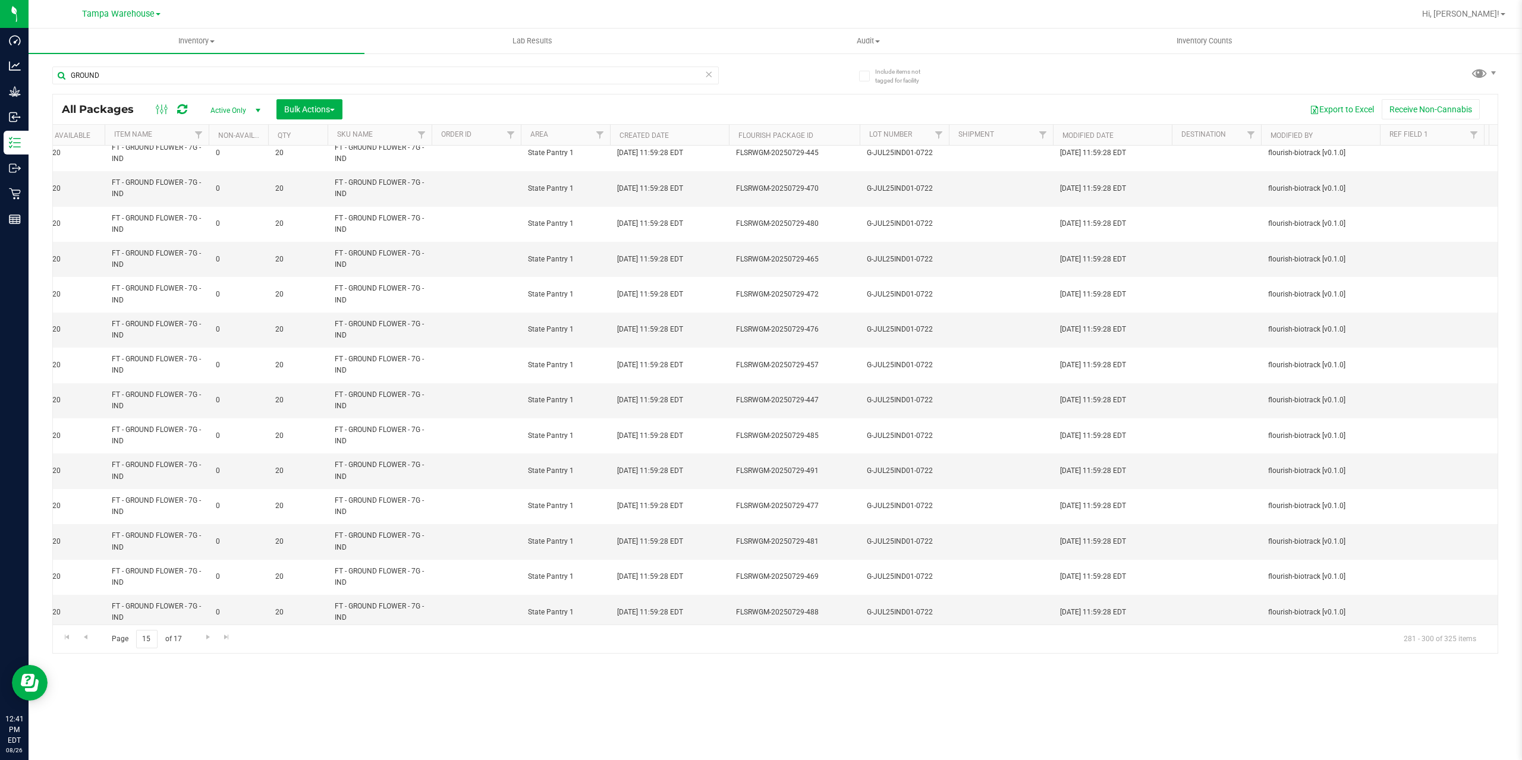
scroll to position [0, 647]
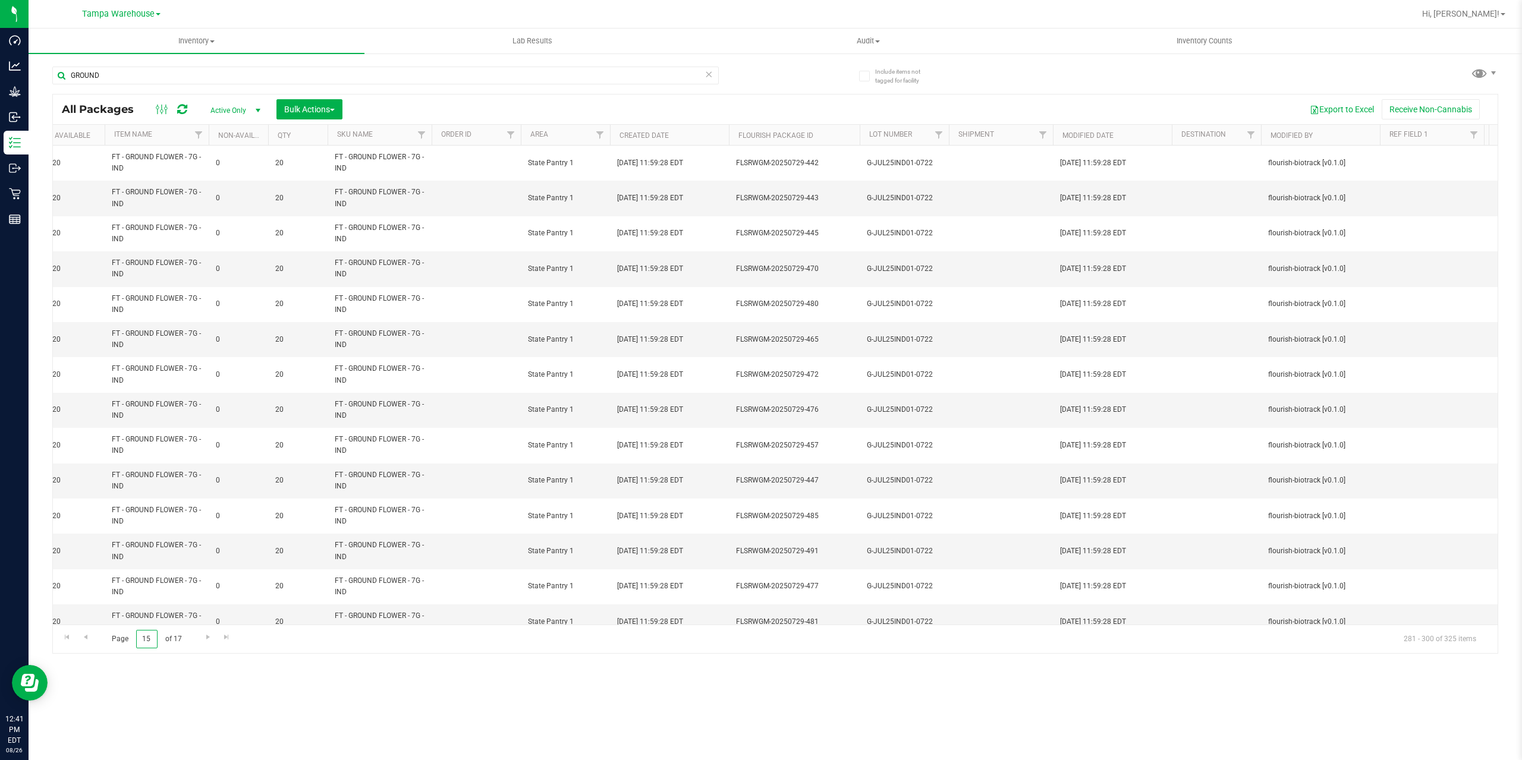
click at [147, 643] on input "15" at bounding box center [146, 639] width 21 height 18
type input "13"
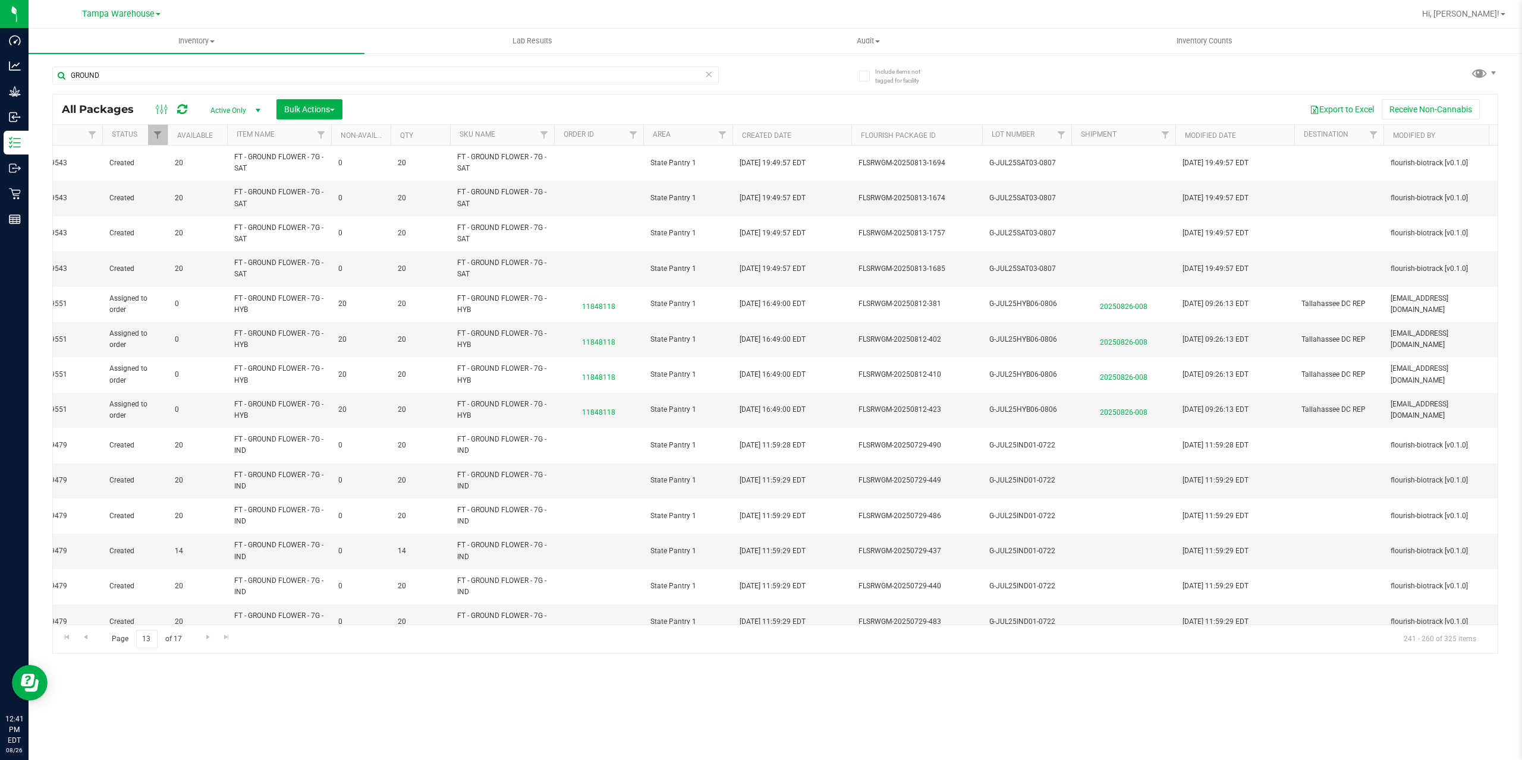
scroll to position [0, 484]
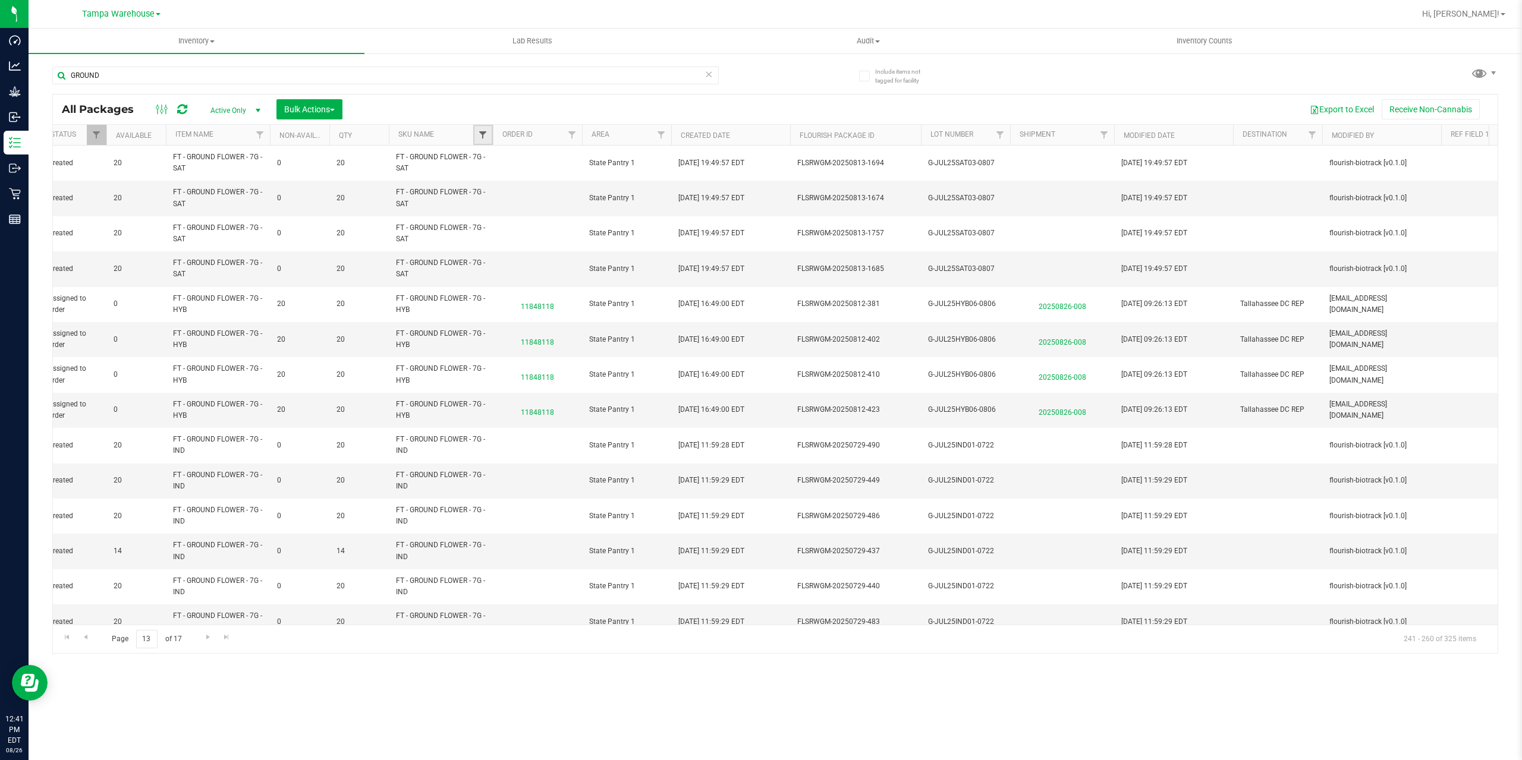
click at [486, 137] on span "Filter" at bounding box center [483, 135] width 10 height 10
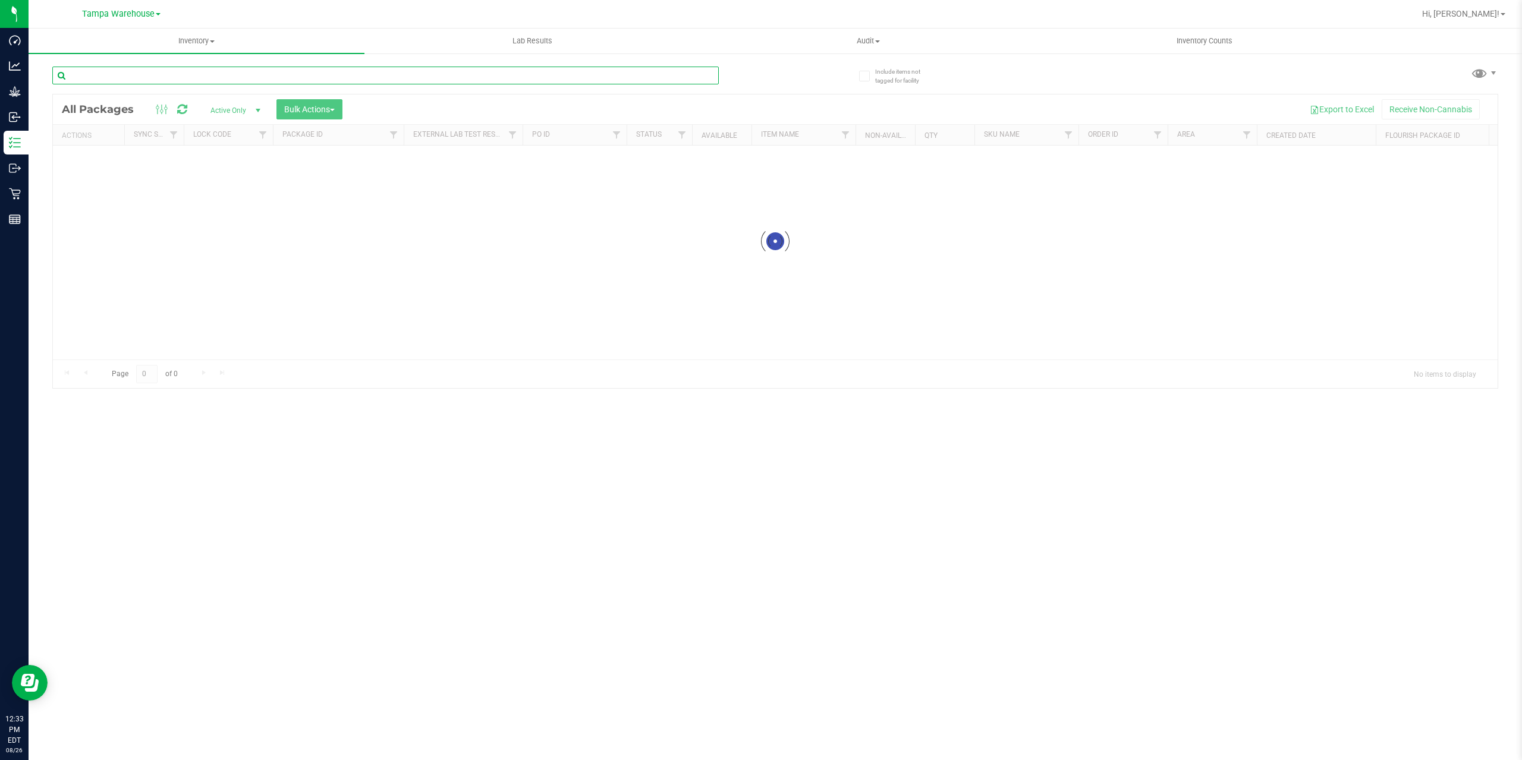
click at [349, 74] on input "text" at bounding box center [385, 76] width 666 height 18
type input "HYB"
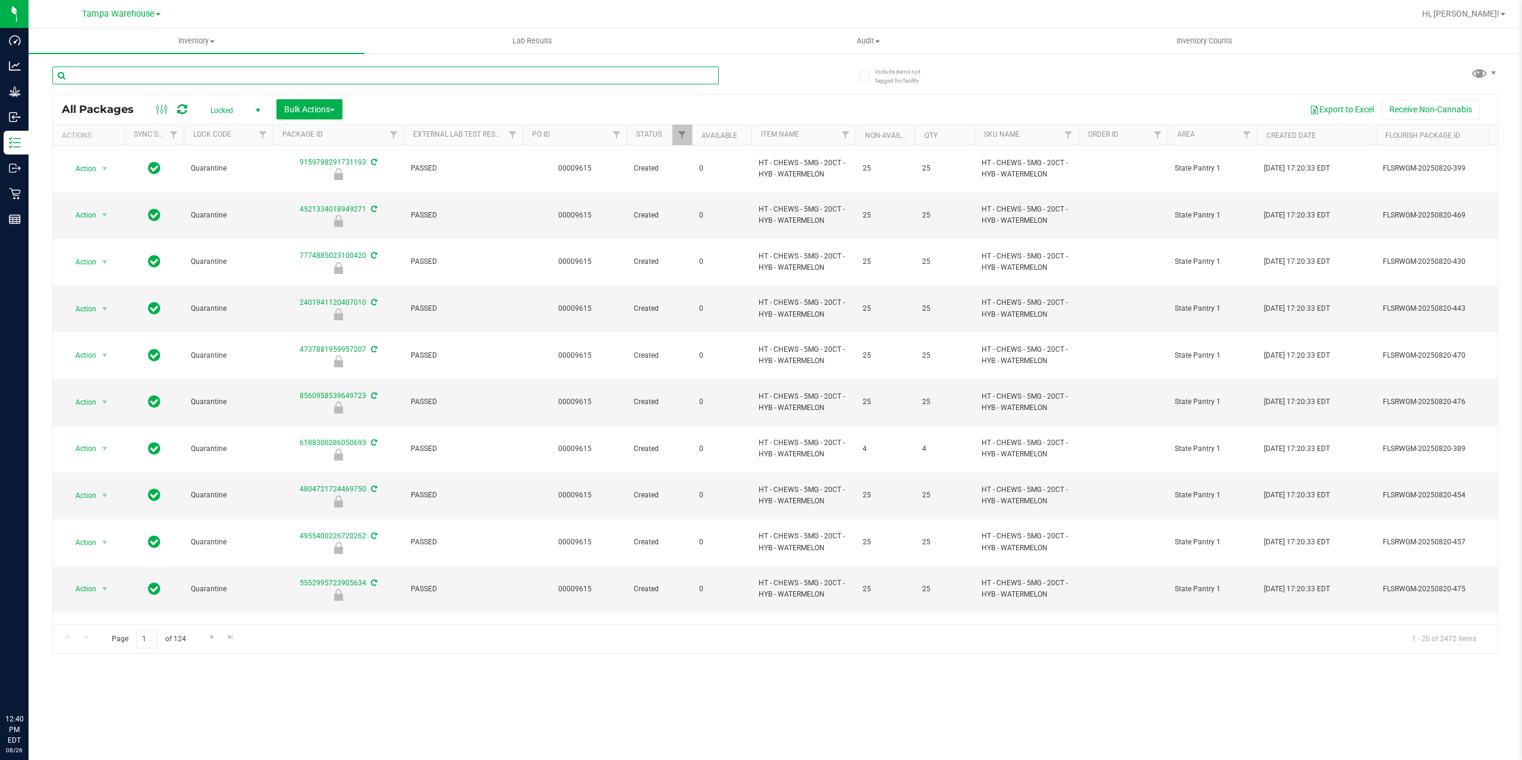
click at [591, 73] on input "text" at bounding box center [385, 76] width 666 height 18
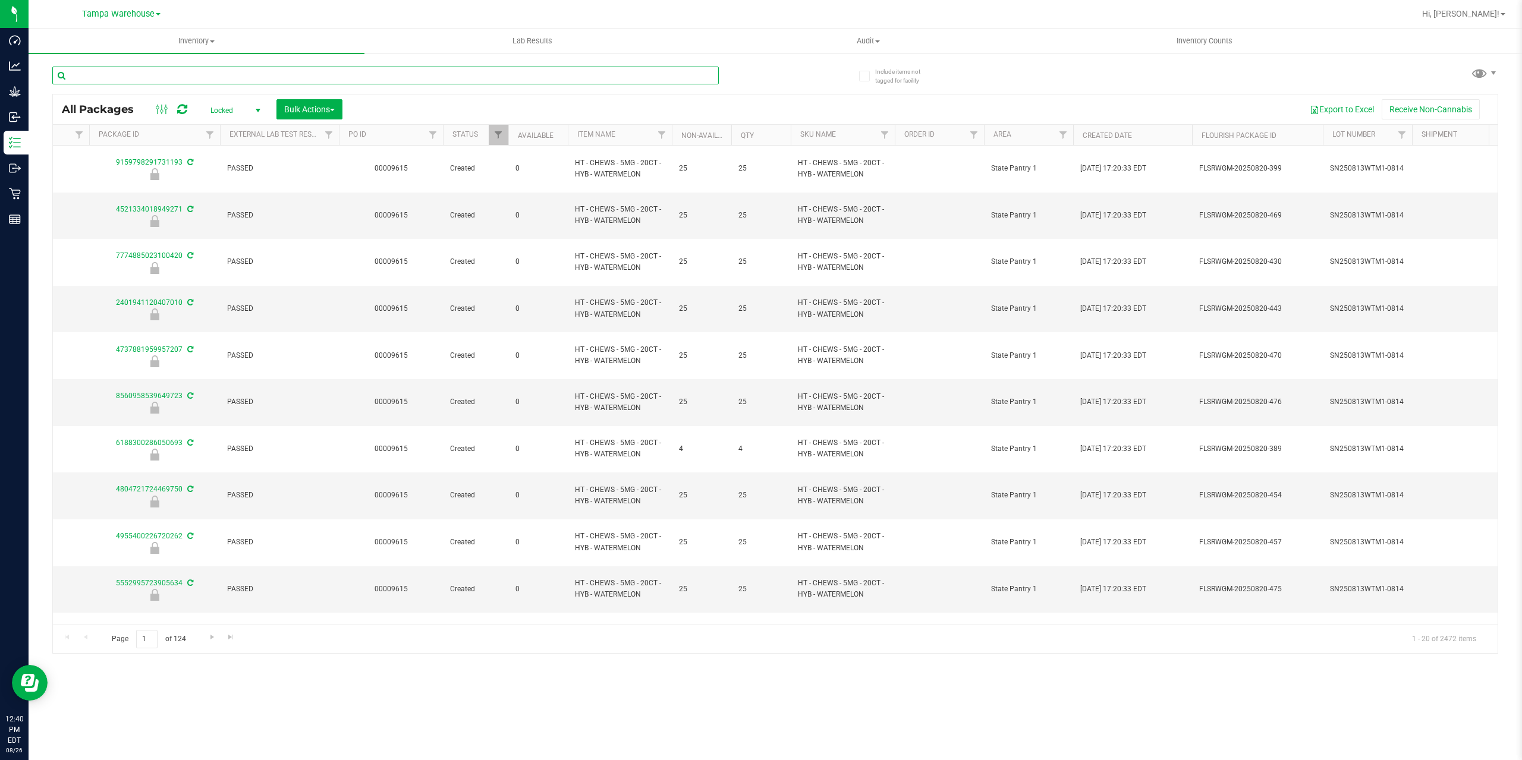
type input "h"
type input "ground"
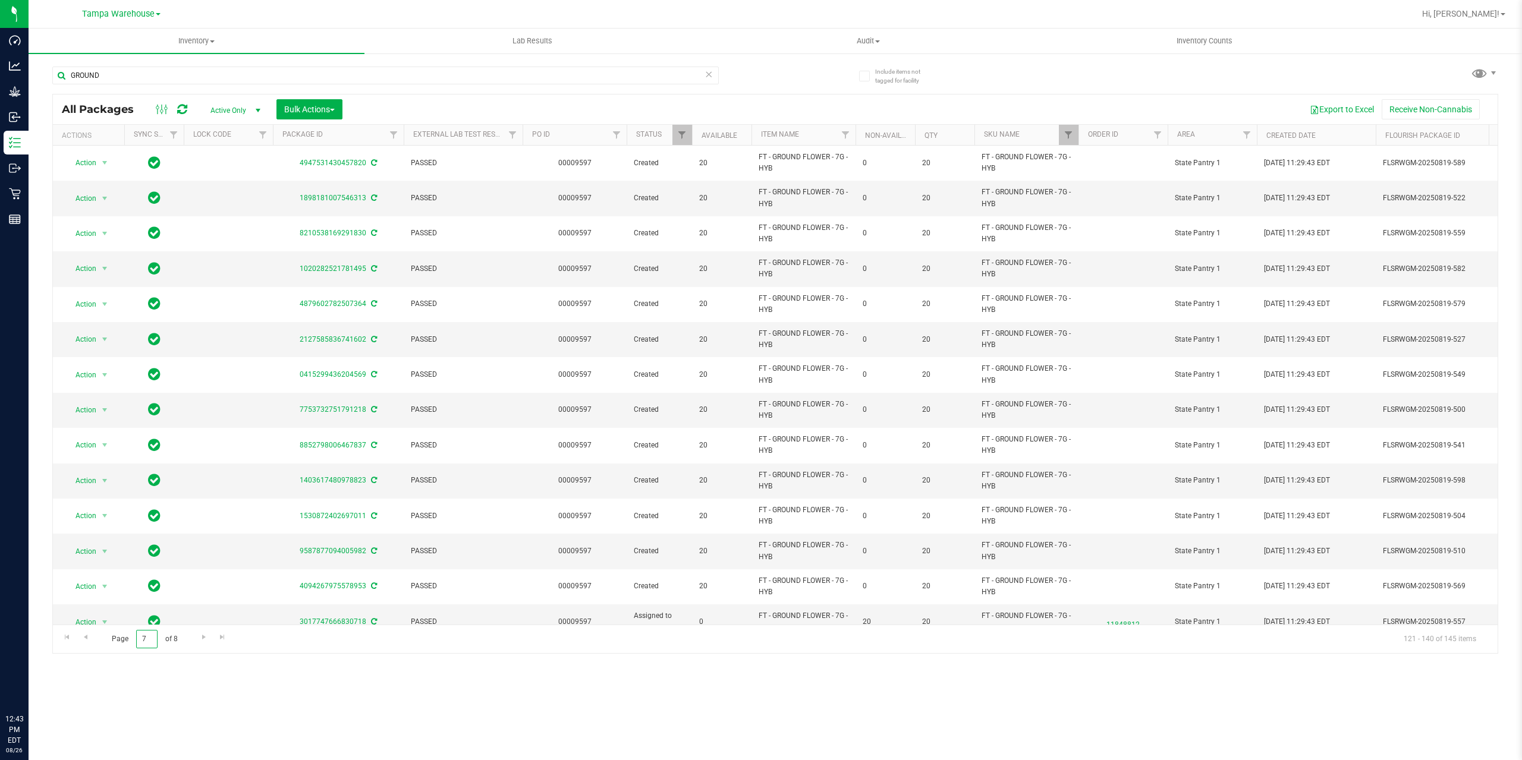
click at [146, 642] on input "7" at bounding box center [146, 639] width 21 height 18
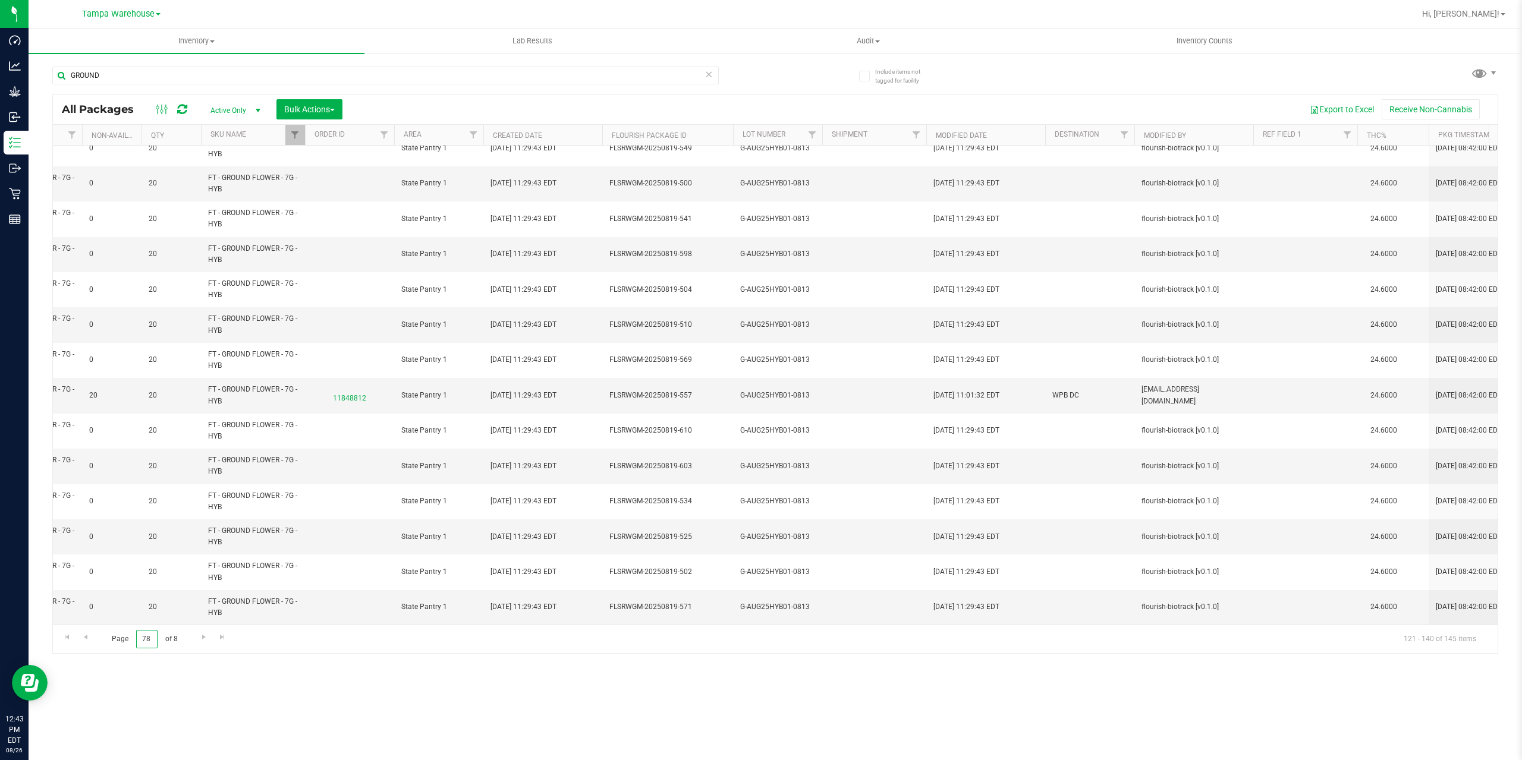
type input "7"
type input "8"
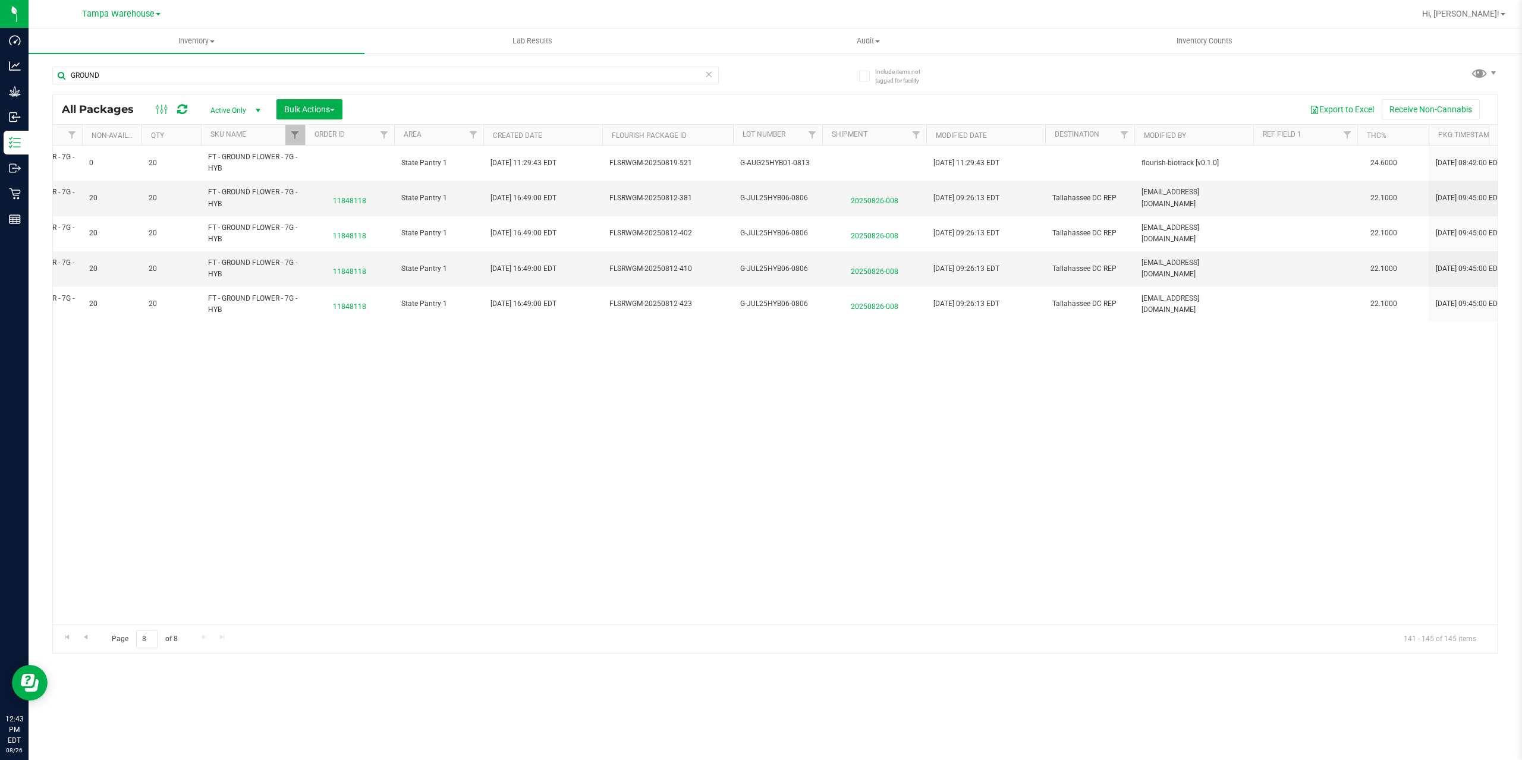
scroll to position [0, 773]
